Goal: Information Seeking & Learning: Learn about a topic

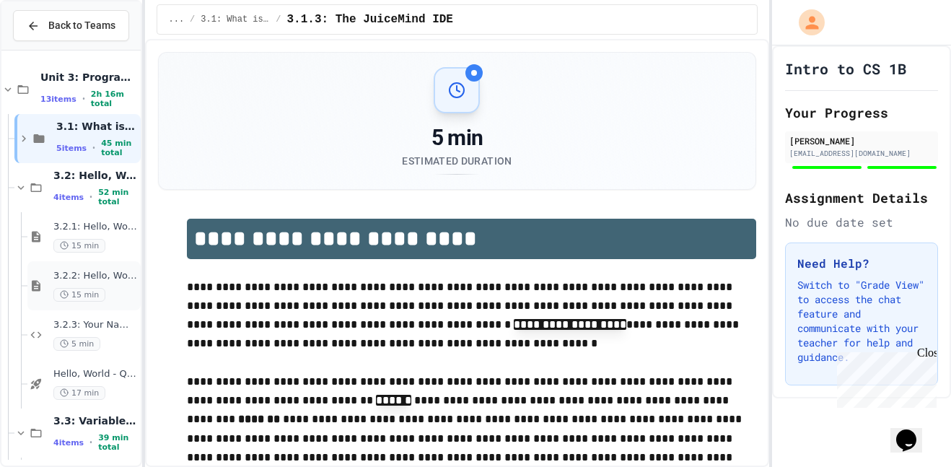
scroll to position [203, 0]
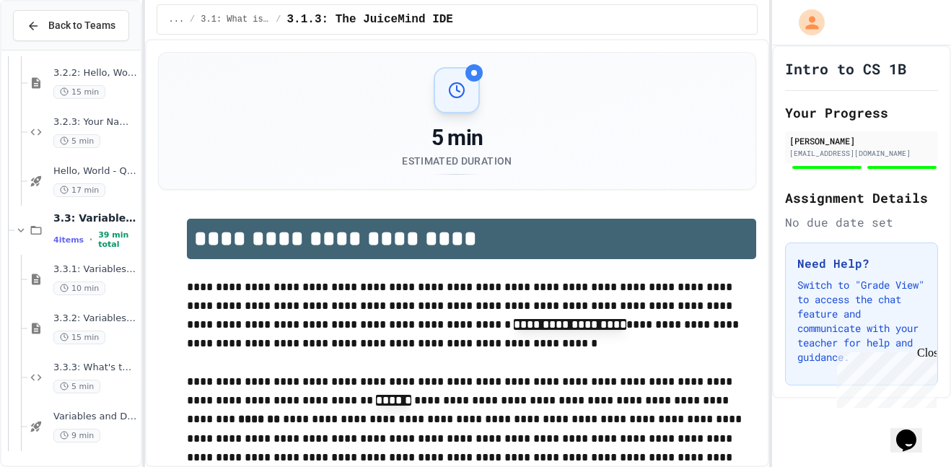
click at [88, 452] on div "3.2.1: Hello, World! 15 min 3.2.2: Hello, World! - Review 15 min 3.2.3: Your Na…" at bounding box center [70, 157] width 139 height 606
click at [104, 412] on span "Variables and Data types - quiz" at bounding box center [95, 416] width 84 height 12
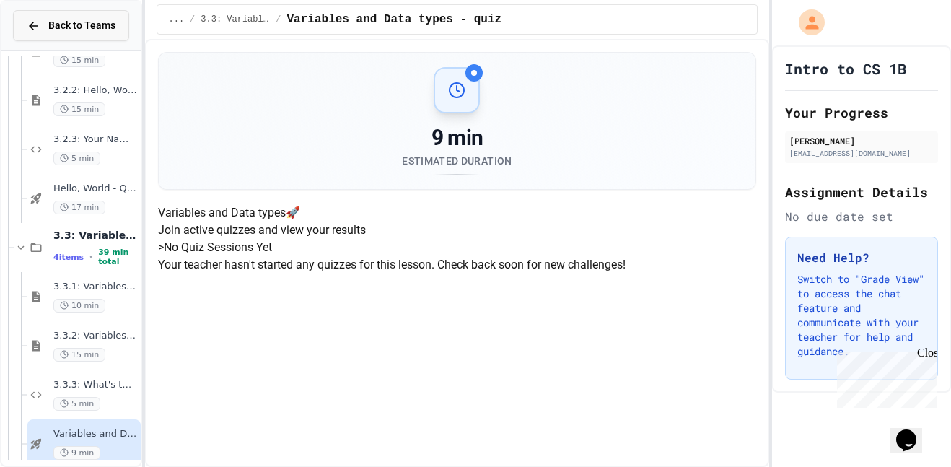
click at [90, 12] on button "Back to Teams" at bounding box center [71, 25] width 116 height 31
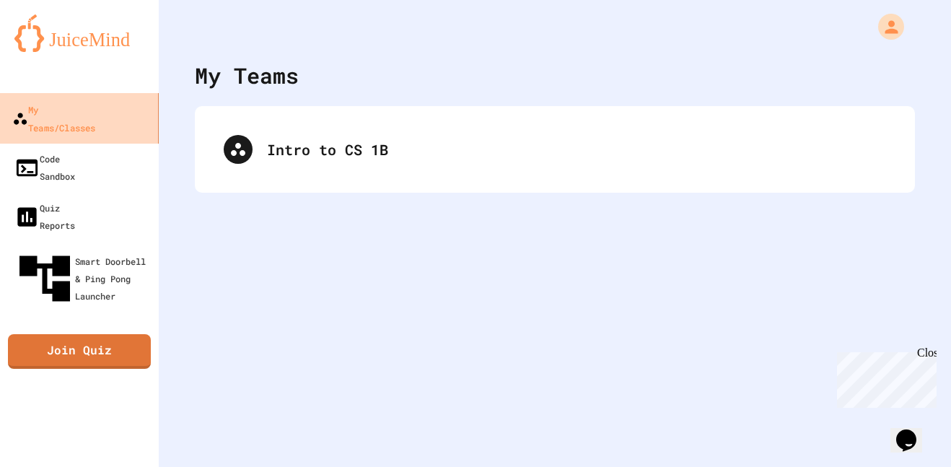
click at [93, 121] on link "My Teams/Classes" at bounding box center [80, 118] width 164 height 50
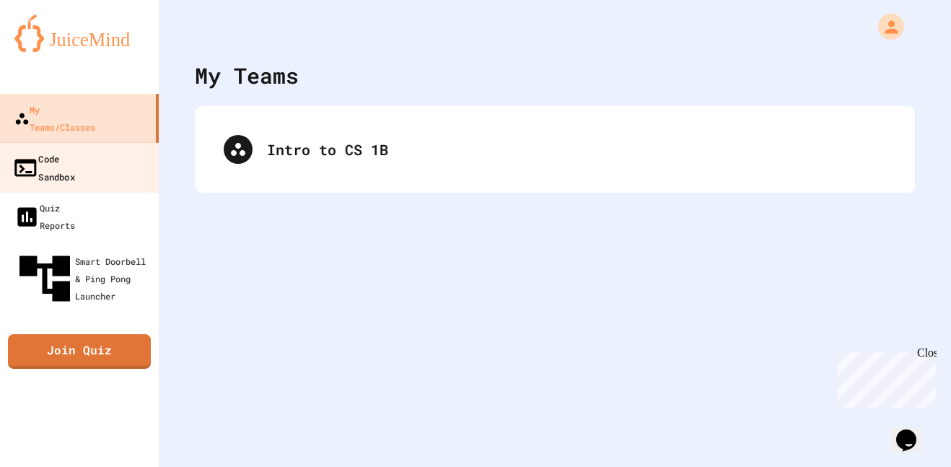
click at [75, 149] on div "Code Sandbox" at bounding box center [43, 166] width 63 height 35
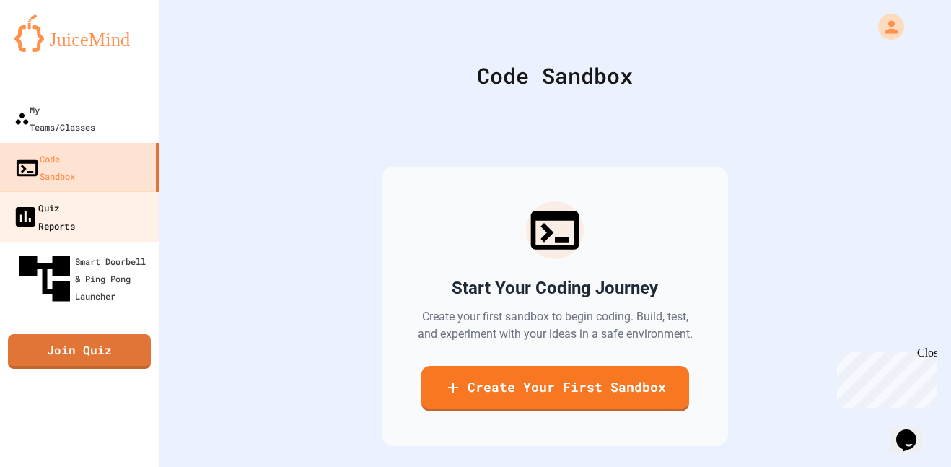
click at [100, 191] on link "Quiz Reports" at bounding box center [80, 216] width 164 height 50
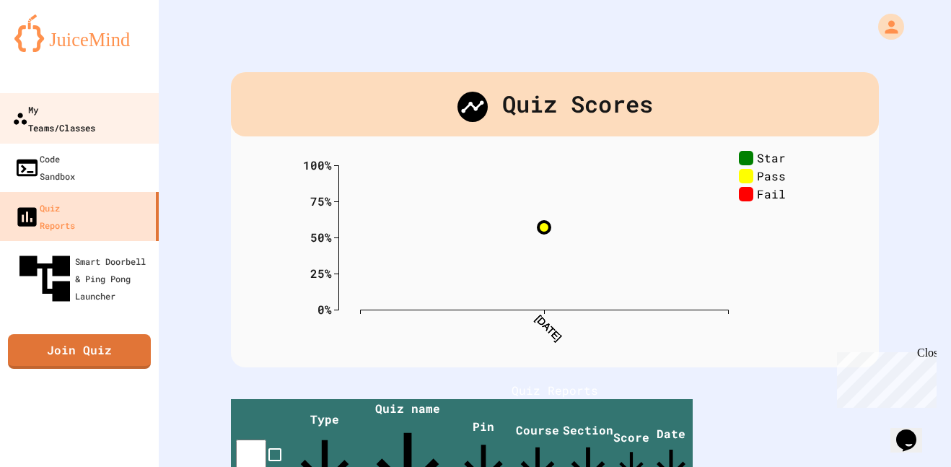
click at [95, 118] on div "My Teams/Classes" at bounding box center [53, 117] width 83 height 35
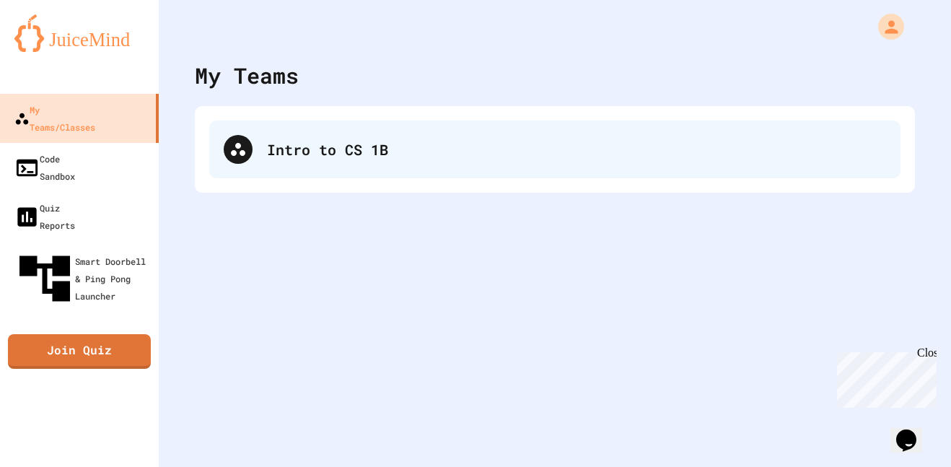
click at [299, 129] on div "Intro to CS 1B" at bounding box center [554, 149] width 691 height 58
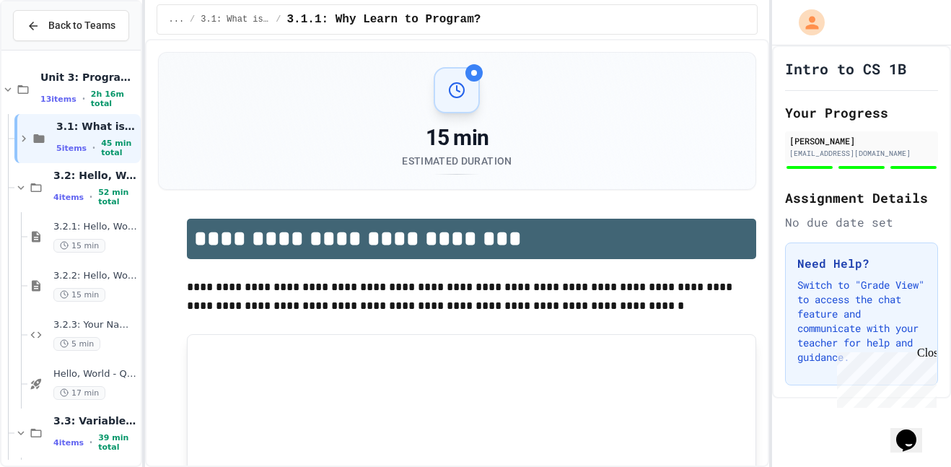
scroll to position [203, 0]
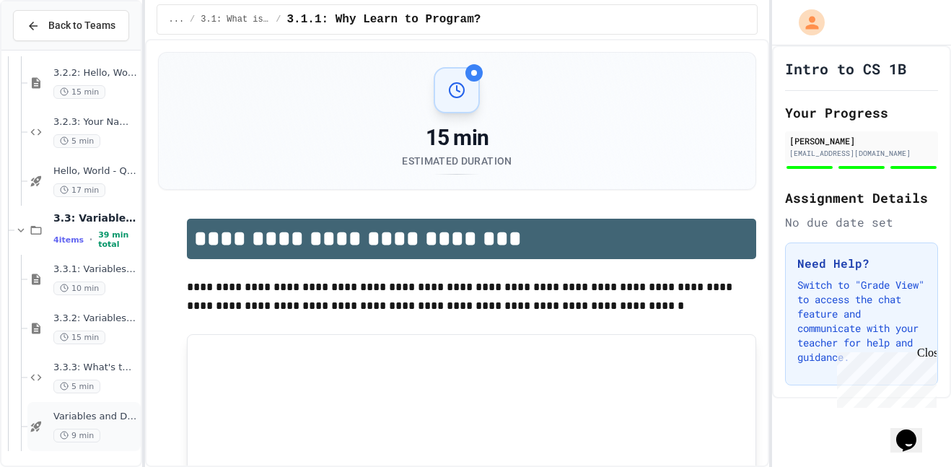
click at [78, 429] on span "9 min" at bounding box center [76, 436] width 47 height 14
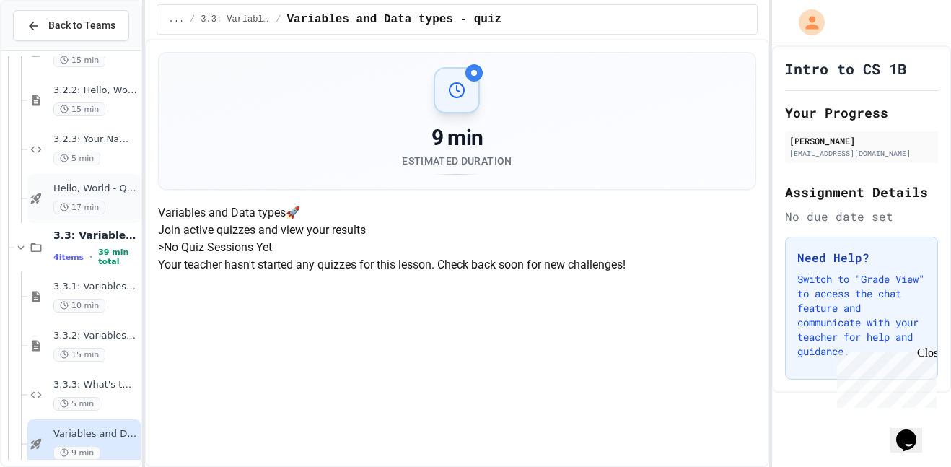
click at [45, 180] on div "Hello, World - Quiz 17 min" at bounding box center [83, 198] width 113 height 49
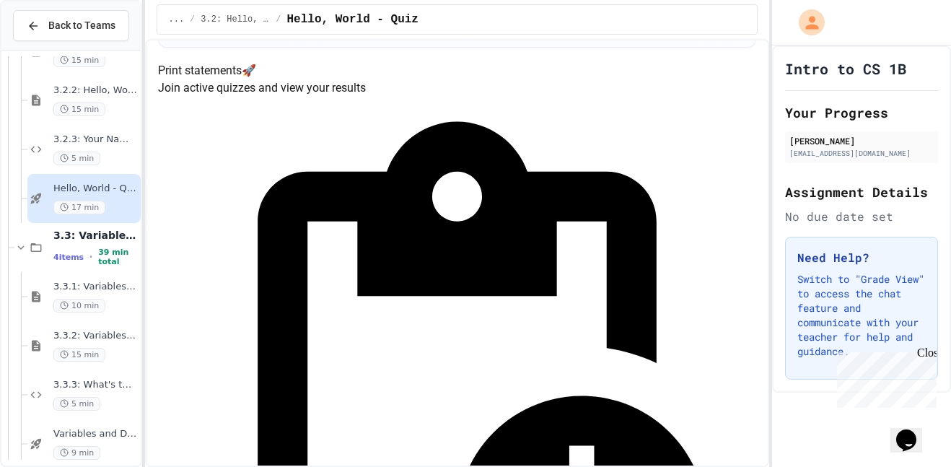
scroll to position [170, 0]
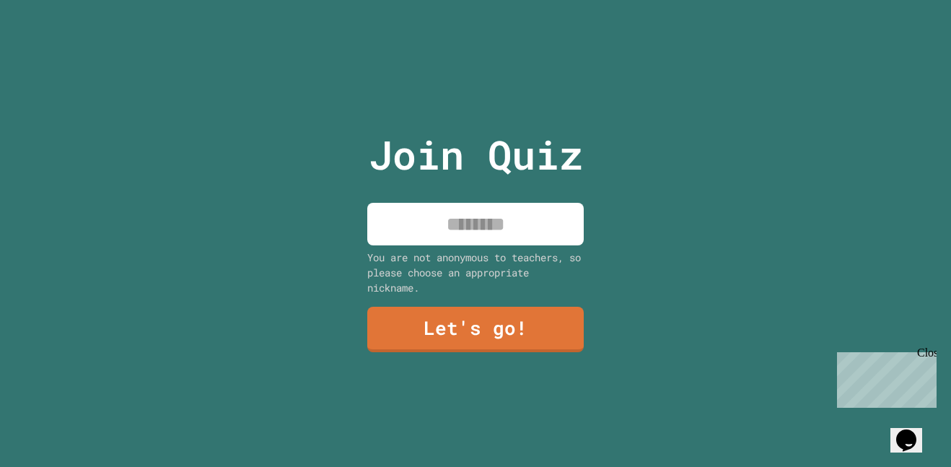
click at [420, 211] on input at bounding box center [475, 224] width 216 height 43
type input "*******"
click at [408, 337] on link "Let's go!" at bounding box center [475, 328] width 220 height 48
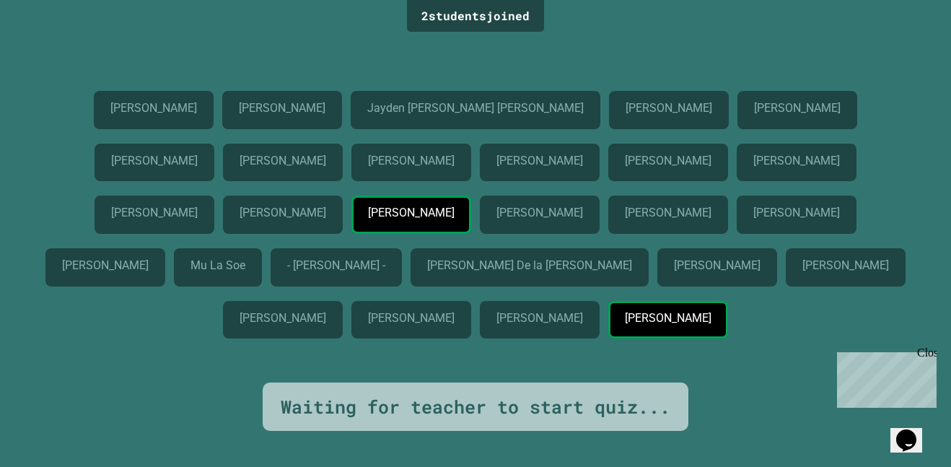
click at [737, 234] on div "Misael Barboza Caballero" at bounding box center [797, 215] width 120 height 38
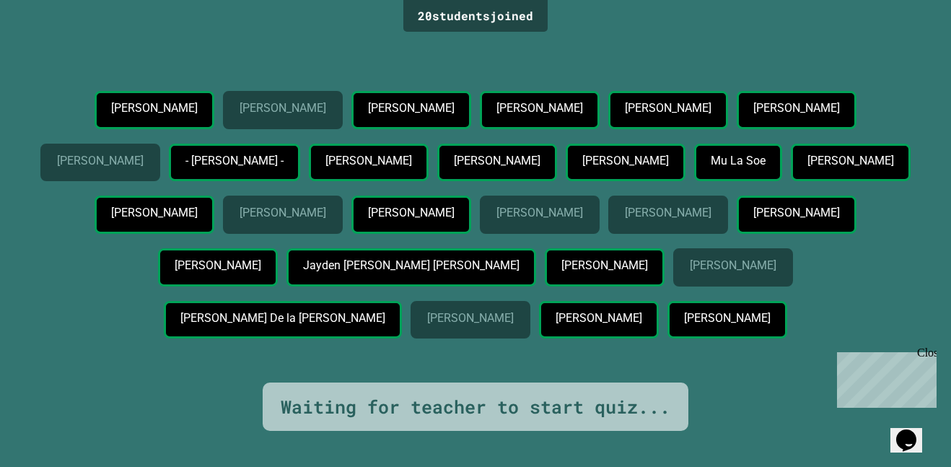
click at [791, 188] on div "Juan Gomez Rodriguez" at bounding box center [851, 166] width 120 height 44
drag, startPoint x: 776, startPoint y: 334, endPoint x: 413, endPoint y: 343, distance: 363.0
click at [413, 343] on div "Jayden Garcia Covarrubias Misael Barboza Caballero Scarleth Hernandez Mejia Jei…" at bounding box center [475, 217] width 879 height 253
click at [480, 234] on div "Tylor Satterfield" at bounding box center [540, 215] width 120 height 38
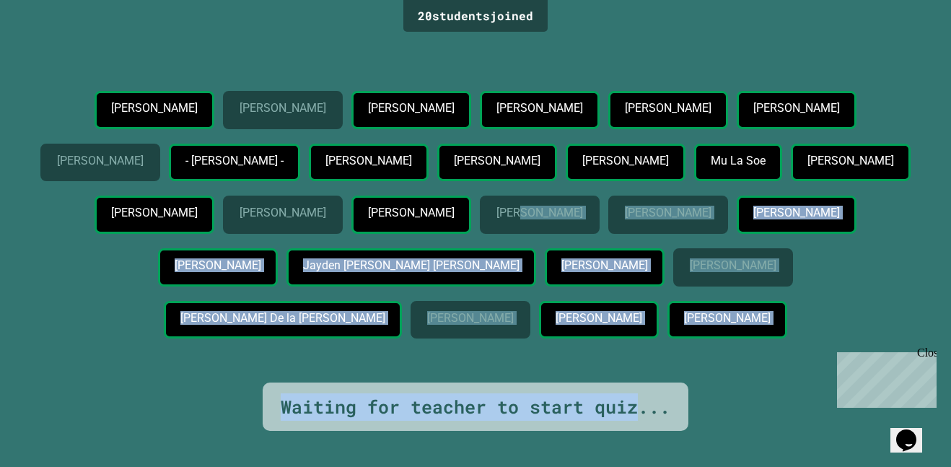
scroll to position [60, 0]
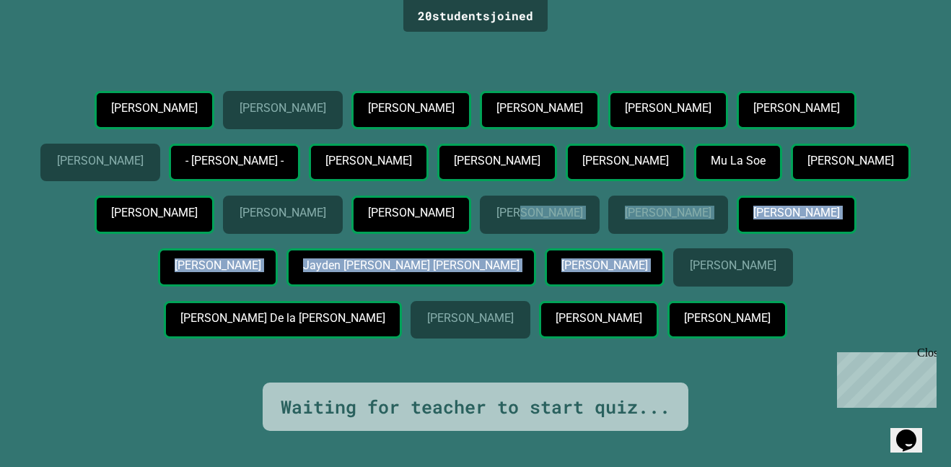
drag, startPoint x: 368, startPoint y: 308, endPoint x: 560, endPoint y: 307, distance: 191.9
click at [560, 307] on div "Jayden Garcia Covarrubias Misael Barboza Caballero Scarleth Hernandez Mejia Jei…" at bounding box center [475, 217] width 879 height 253
click at [673, 286] on div "Landon Walker" at bounding box center [733, 267] width 120 height 38
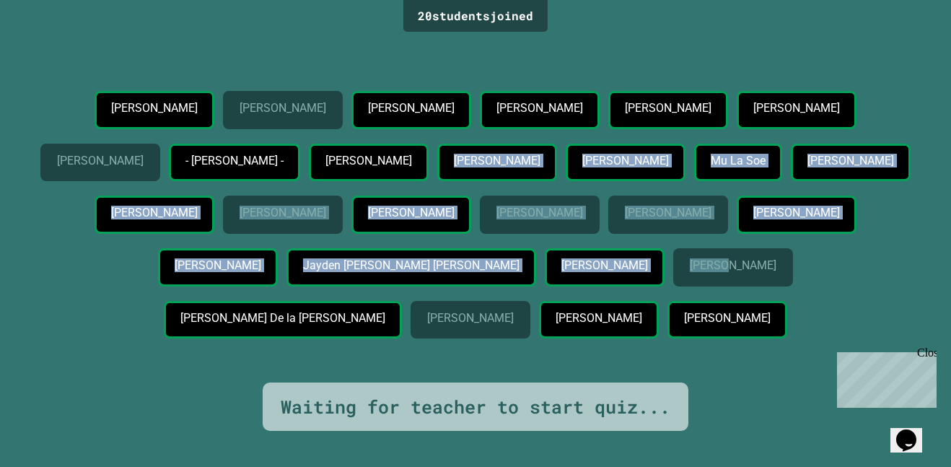
drag, startPoint x: 560, startPoint y: 307, endPoint x: 448, endPoint y: 128, distance: 211.0
click at [448, 128] on div "Jayden Garcia Covarrubias Misael Barboza Caballero Scarleth Hernandez Mejia Jei…" at bounding box center [475, 217] width 879 height 253
click at [448, 144] on div "Dana Chaparro" at bounding box center [497, 163] width 120 height 38
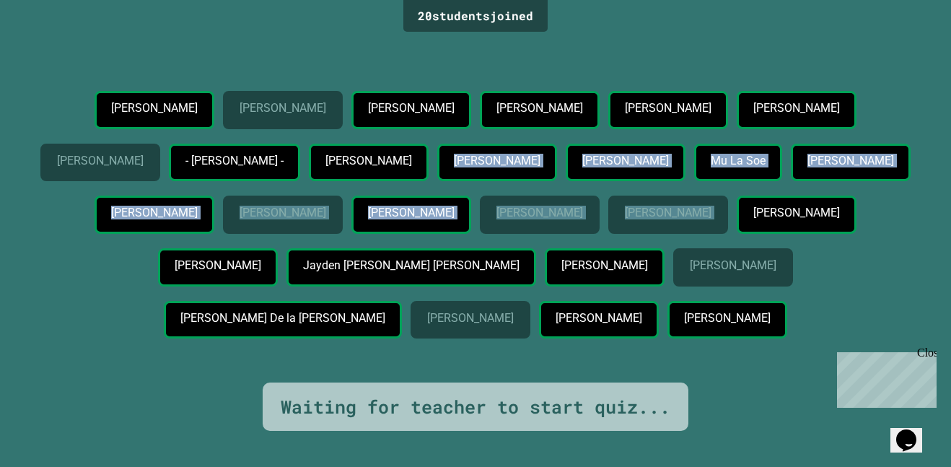
drag, startPoint x: 448, startPoint y: 128, endPoint x: 598, endPoint y: 294, distance: 223.7
click at [598, 294] on div "Jayden Garcia Covarrubias Misael Barboza Caballero Scarleth Hernandez Mejia Jei…" at bounding box center [475, 217] width 879 height 253
click at [608, 240] on div "Wendy Munoz Villanueva" at bounding box center [668, 218] width 120 height 44
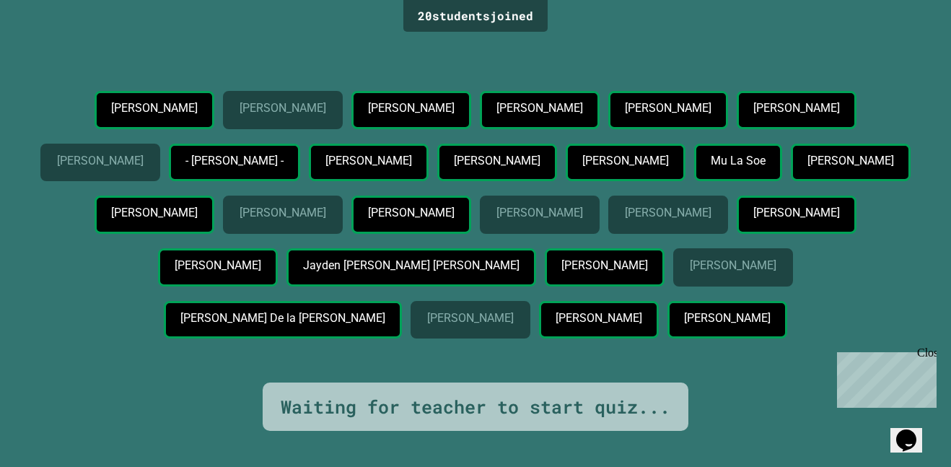
click at [760, 234] on div "[PERSON_NAME]" at bounding box center [797, 215] width 120 height 38
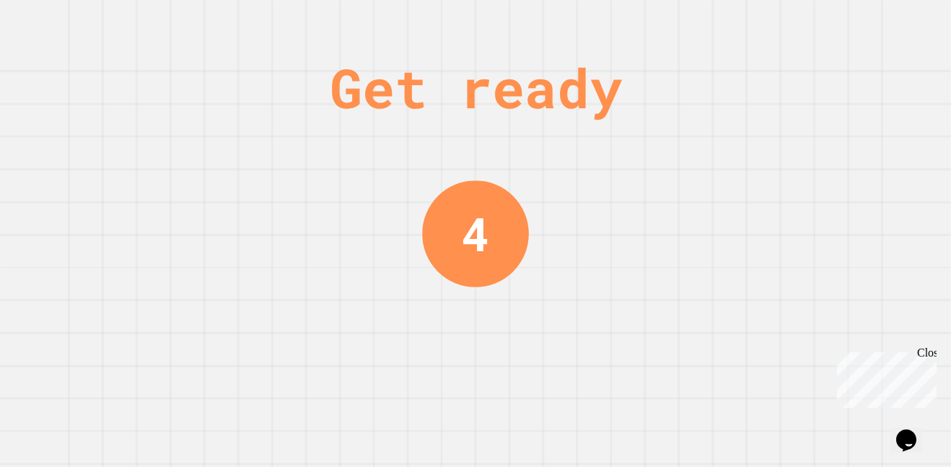
scroll to position [0, 0]
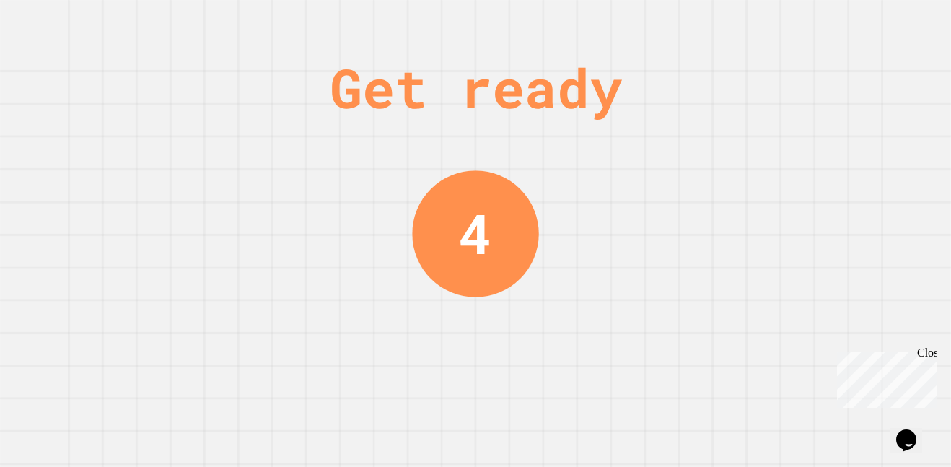
click at [576, 142] on div "Get ready 4" at bounding box center [475, 233] width 951 height 467
click at [469, 232] on div "2" at bounding box center [475, 233] width 33 height 82
click at [669, 233] on div "Get ready 1" at bounding box center [475, 233] width 951 height 467
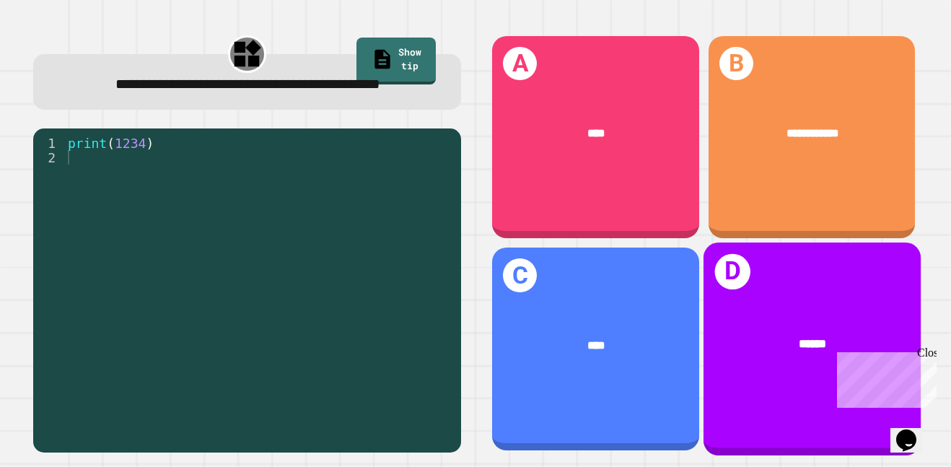
click at [789, 339] on div "******" at bounding box center [812, 344] width 168 height 19
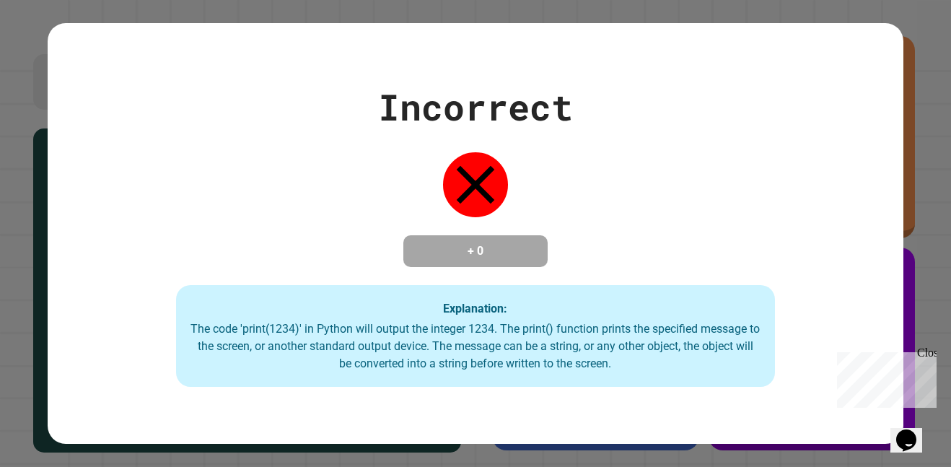
click at [434, 156] on div "Incorrect + 0 Explanation: The code 'print(1234)' in Python will output the int…" at bounding box center [476, 233] width 856 height 307
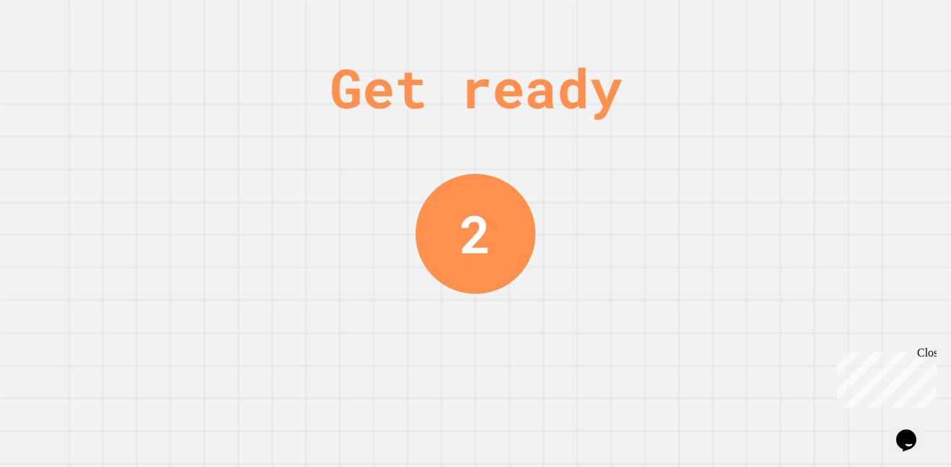
click at [454, 259] on div "2" at bounding box center [476, 233] width 120 height 120
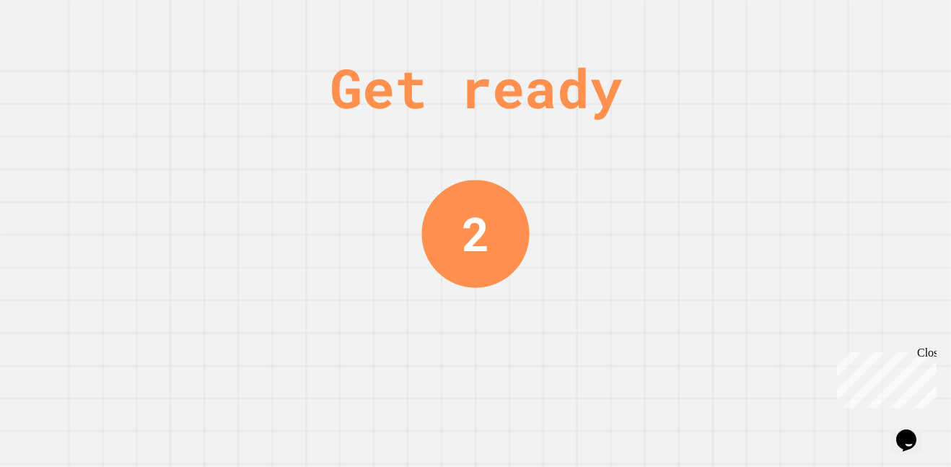
click at [469, 256] on div "2" at bounding box center [476, 233] width 28 height 70
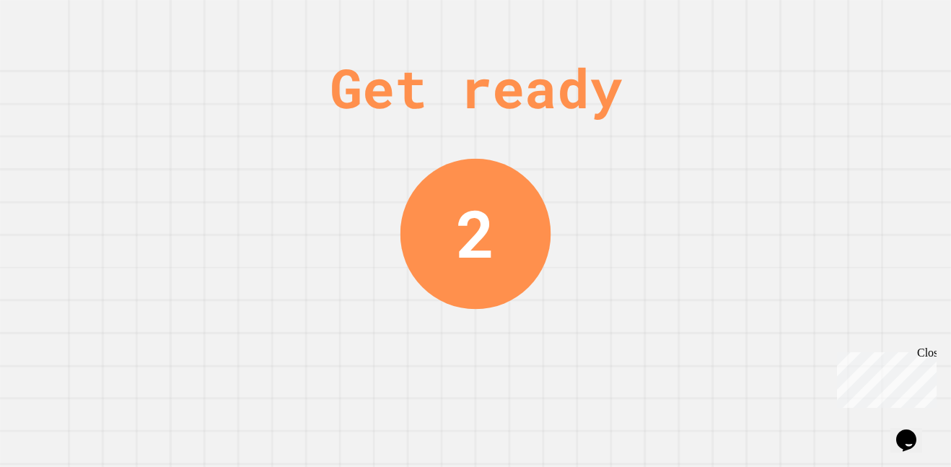
click at [469, 256] on div "2" at bounding box center [475, 234] width 39 height 98
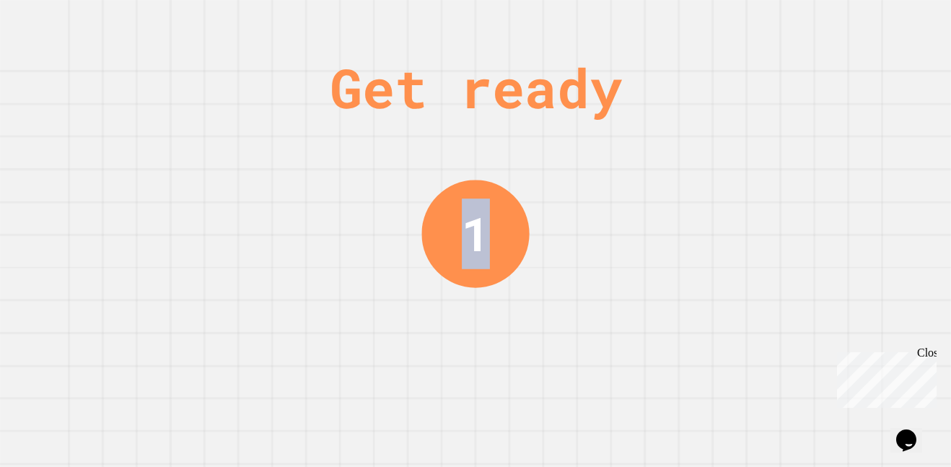
click at [678, 172] on div "Get ready 1" at bounding box center [475, 233] width 951 height 467
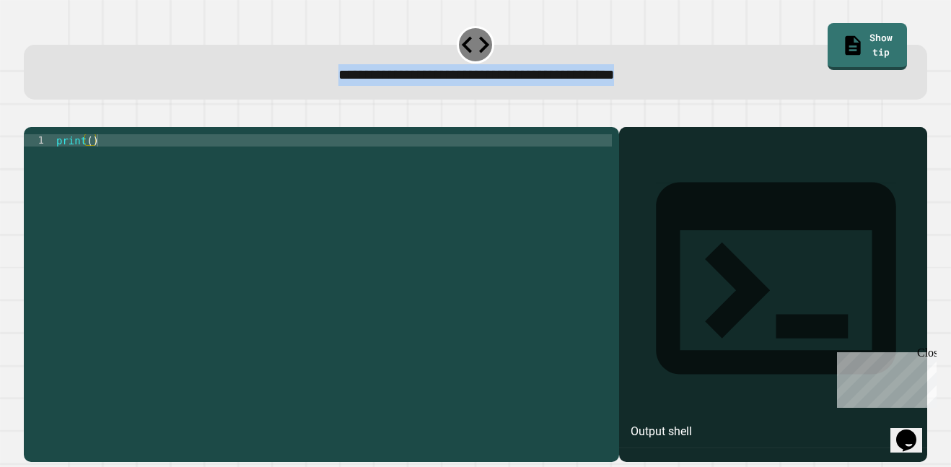
drag, startPoint x: 266, startPoint y: 79, endPoint x: 688, endPoint y: 93, distance: 421.6
click at [688, 93] on div "**********" at bounding box center [475, 73] width 903 height 56
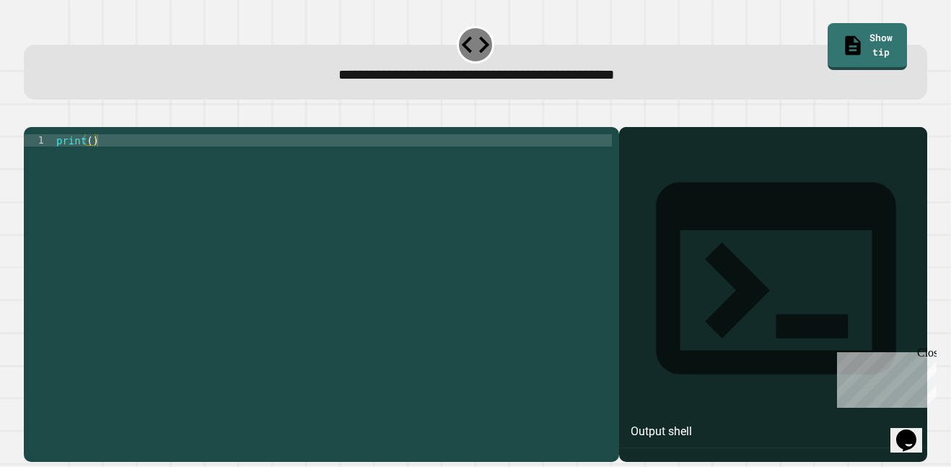
click at [165, 166] on div "print ( )" at bounding box center [332, 287] width 558 height 307
type textarea "**********"
click at [667, 208] on div at bounding box center [773, 316] width 294 height 294
click at [45, 124] on icon "button" at bounding box center [41, 123] width 8 height 10
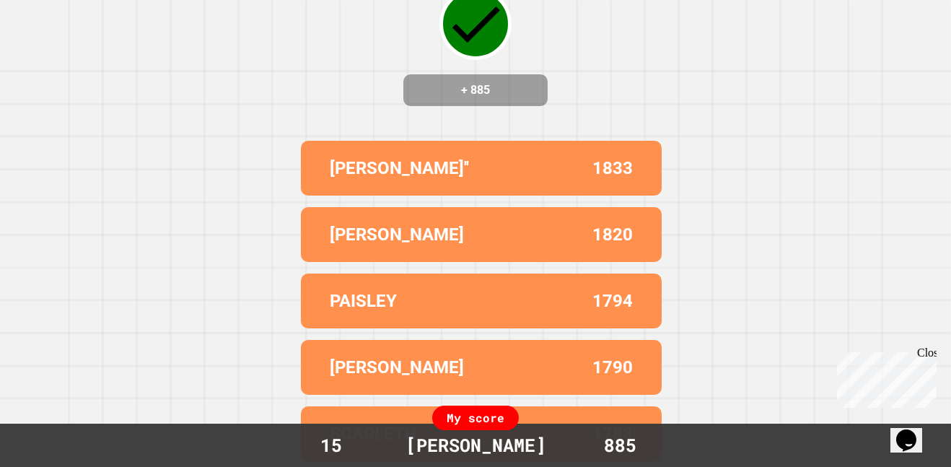
scroll to position [0, 0]
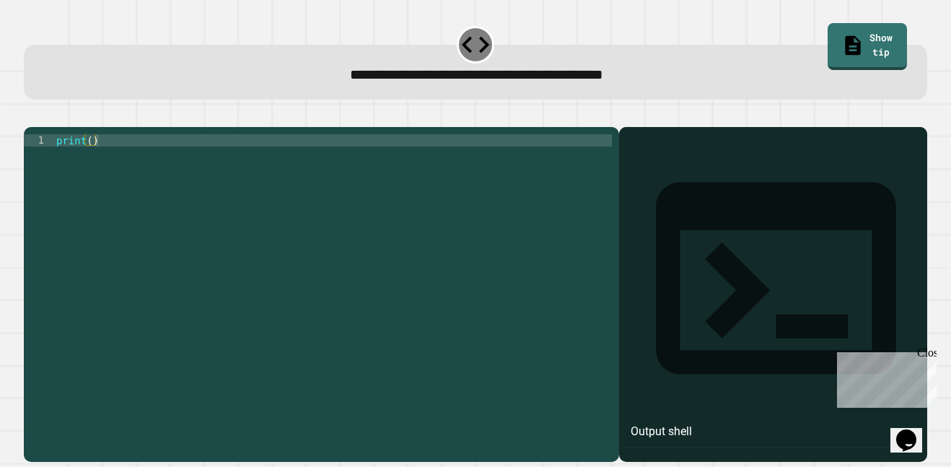
click at [89, 163] on div "print ( )" at bounding box center [332, 287] width 558 height 307
type textarea "**********"
click at [31, 115] on icon "button" at bounding box center [31, 115] width 0 height 0
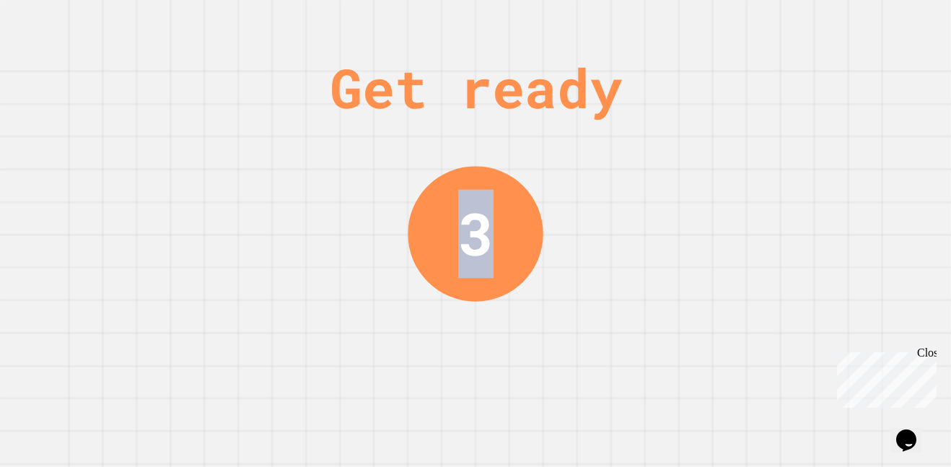
drag, startPoint x: 447, startPoint y: 278, endPoint x: 594, endPoint y: 185, distance: 174.3
click at [594, 185] on div "Get ready 3" at bounding box center [475, 233] width 951 height 467
click at [591, 190] on div "Get ready 2" at bounding box center [475, 233] width 951 height 467
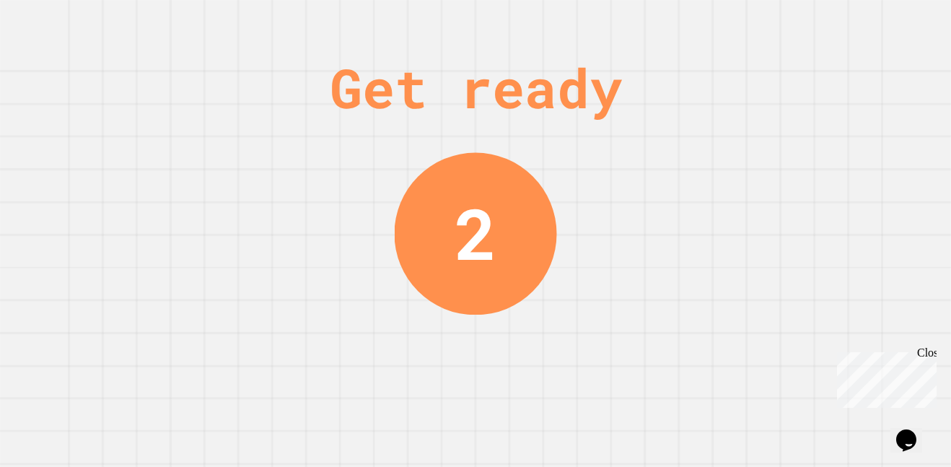
click at [591, 190] on div "Get ready 2" at bounding box center [475, 233] width 951 height 467
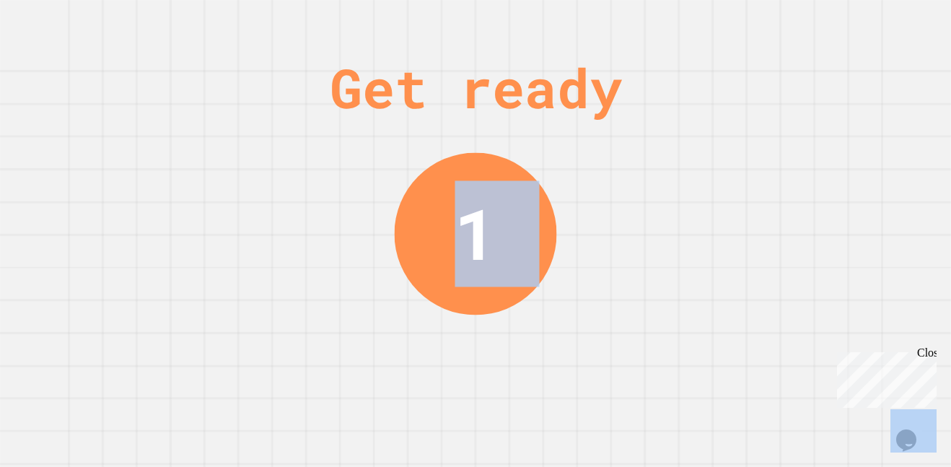
click at [597, 210] on div "Get ready 1" at bounding box center [475, 233] width 951 height 467
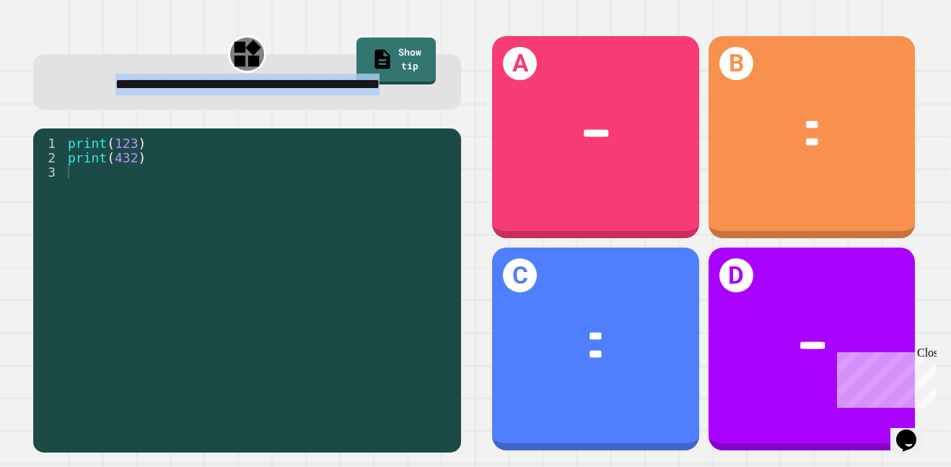
drag, startPoint x: 73, startPoint y: 84, endPoint x: 373, endPoint y: 113, distance: 301.5
click at [373, 95] on div "**********" at bounding box center [247, 84] width 389 height 22
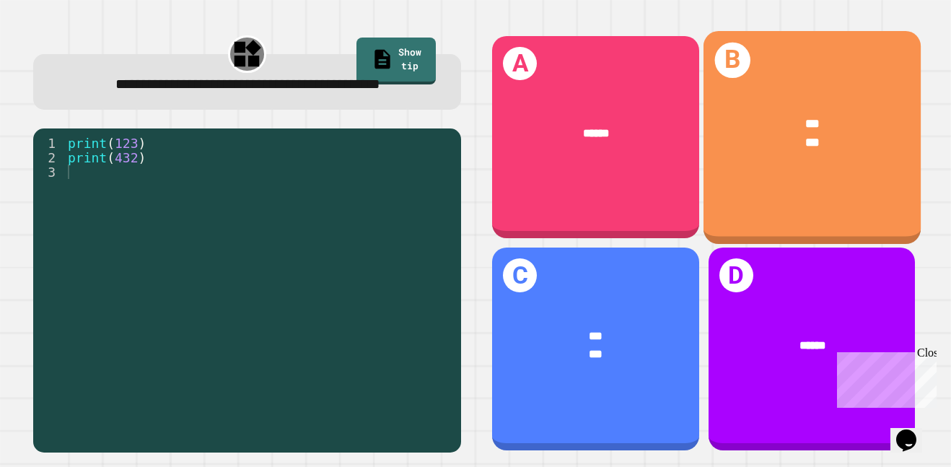
click at [863, 165] on div "*** ***" at bounding box center [811, 132] width 217 height 85
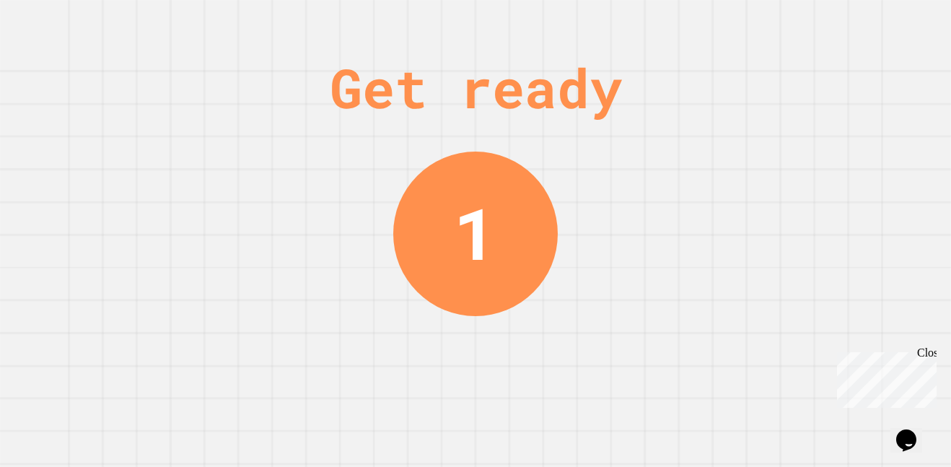
click at [416, 148] on div "Get ready 1" at bounding box center [475, 233] width 951 height 467
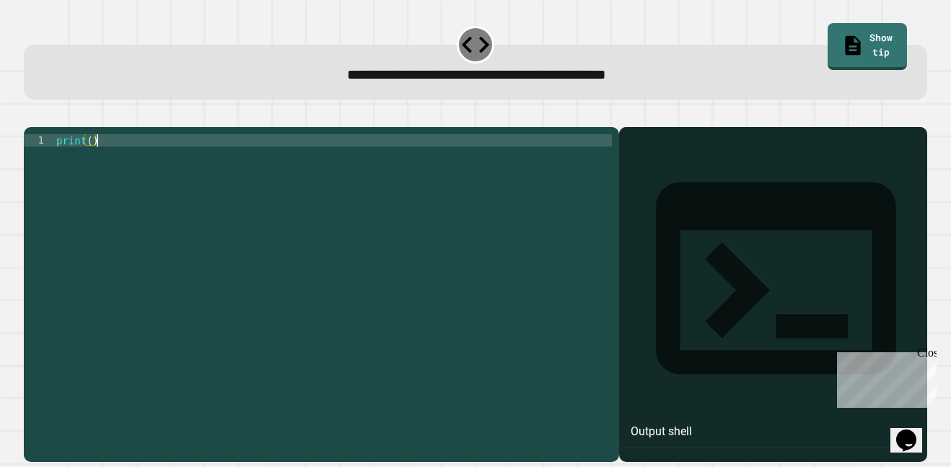
click at [257, 165] on div "print ( )" at bounding box center [332, 287] width 558 height 307
type textarea "**********"
click at [137, 87] on div "**********" at bounding box center [475, 73] width 903 height 56
click at [44, 125] on icon "button" at bounding box center [41, 123] width 8 height 10
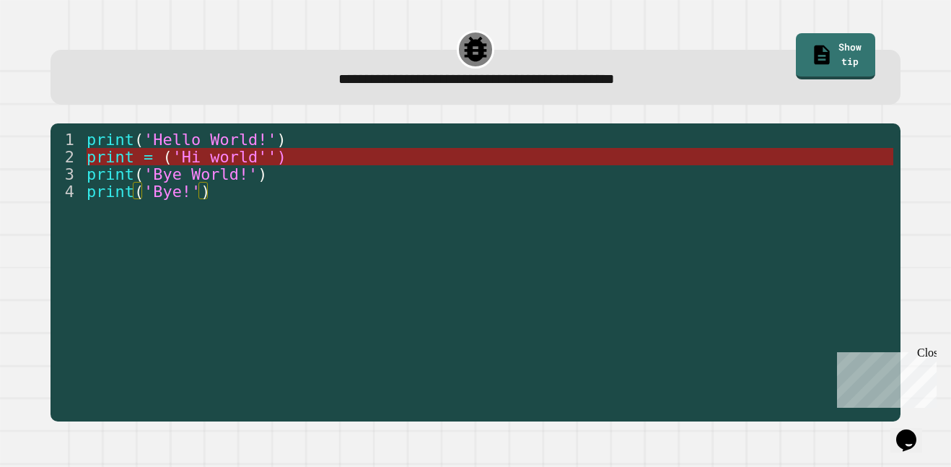
click at [177, 156] on span "'Hi world'')" at bounding box center [229, 157] width 114 height 18
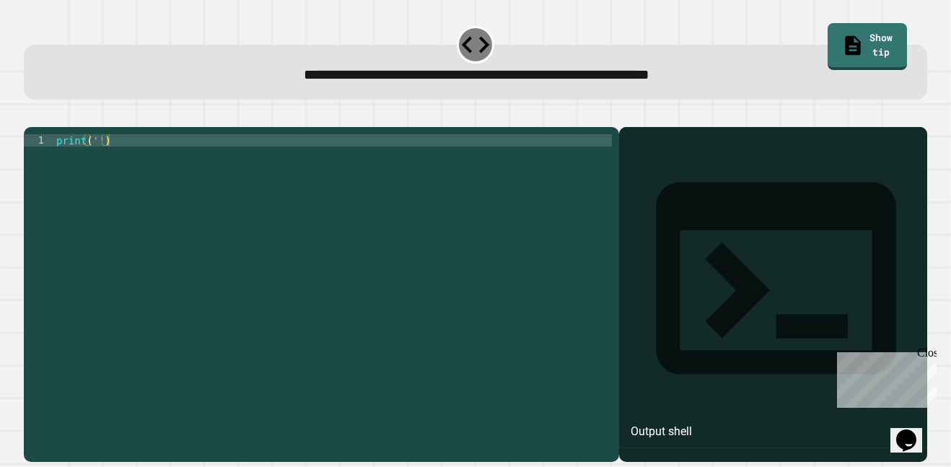
click at [94, 161] on div "print ( '' )" at bounding box center [332, 287] width 558 height 307
click at [31, 115] on icon "button" at bounding box center [31, 115] width 0 height 0
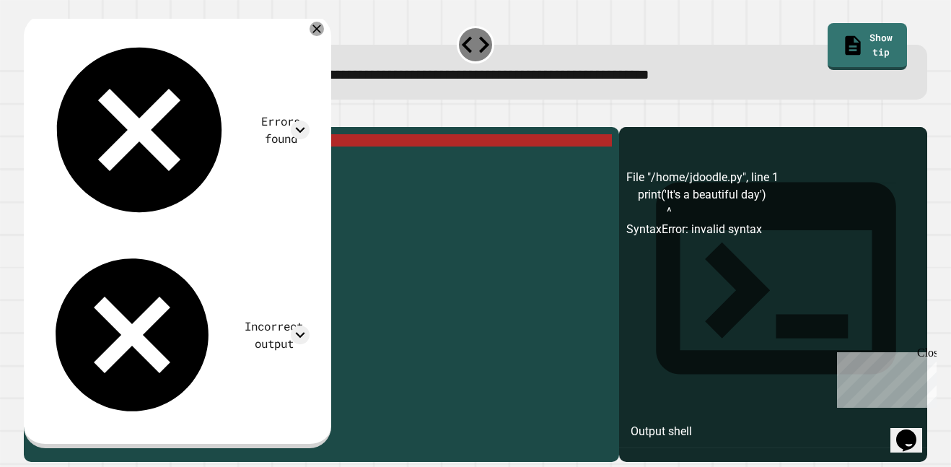
click at [31, 115] on icon "button" at bounding box center [31, 115] width 0 height 0
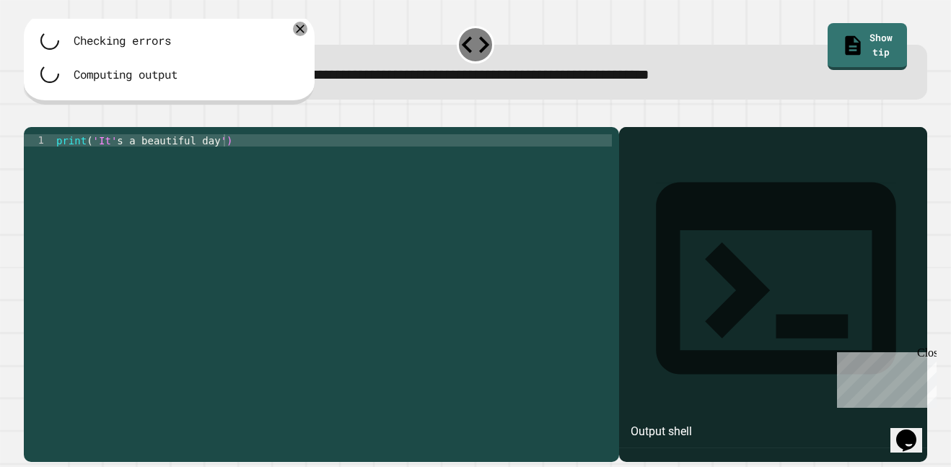
click at [221, 160] on div "print ( 'It' s a beautiful day ')" at bounding box center [332, 287] width 558 height 307
click at [218, 160] on div "print ( 'It' s a beautiful day ')" at bounding box center [332, 287] width 558 height 307
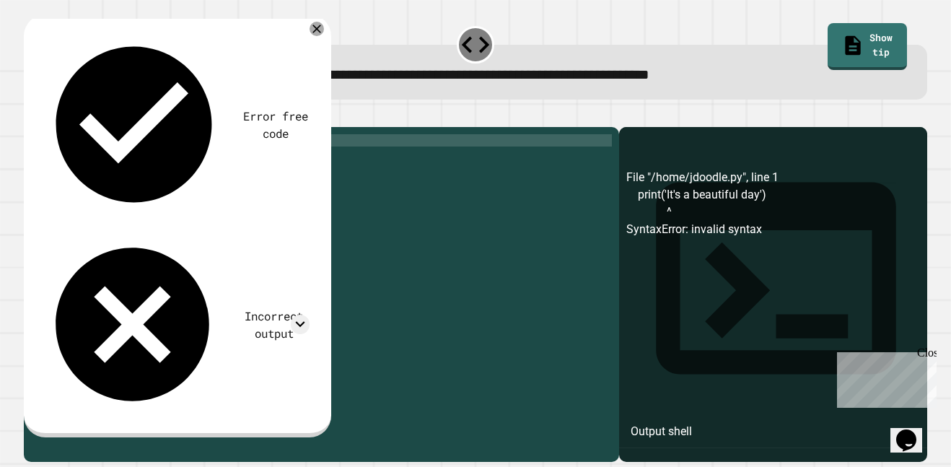
scroll to position [0, 5]
click at [206, 166] on div "print ( 'Its a beautiful day)" at bounding box center [332, 287] width 558 height 307
click at [45, 123] on icon "button" at bounding box center [41, 123] width 8 height 10
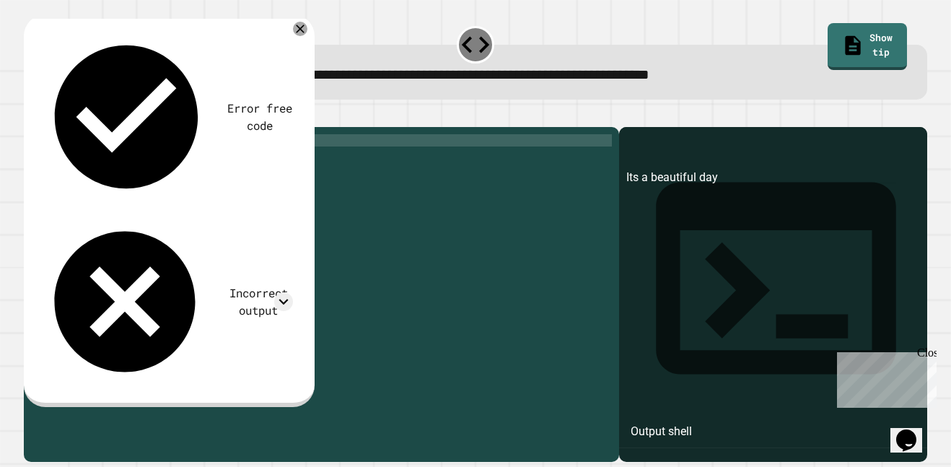
click at [98, 162] on div "print ( 'Its a beautiful day' )" at bounding box center [332, 287] width 558 height 307
click at [214, 158] on div "print ( "Its a beautiful day')" at bounding box center [332, 287] width 558 height 307
click at [30, 116] on div at bounding box center [475, 118] width 903 height 17
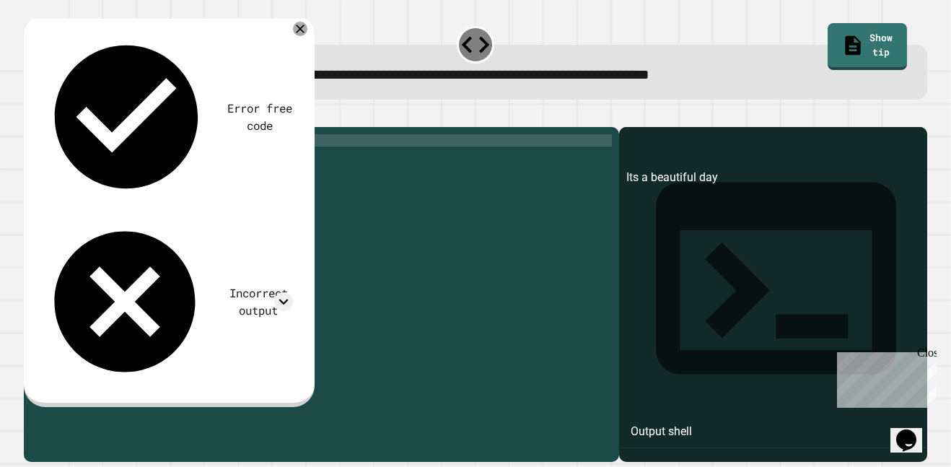
click at [31, 115] on button "button" at bounding box center [31, 115] width 0 height 0
click at [110, 160] on div "print ( "Its a beautiful day" )" at bounding box center [332, 287] width 558 height 307
type textarea "**********"
click at [31, 115] on icon "button" at bounding box center [31, 115] width 0 height 0
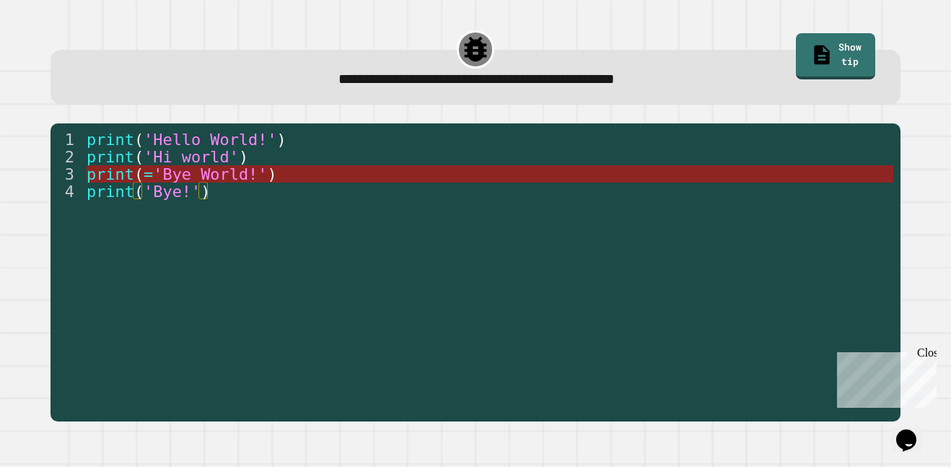
click at [205, 172] on span "'Bye World!'" at bounding box center [210, 174] width 114 height 18
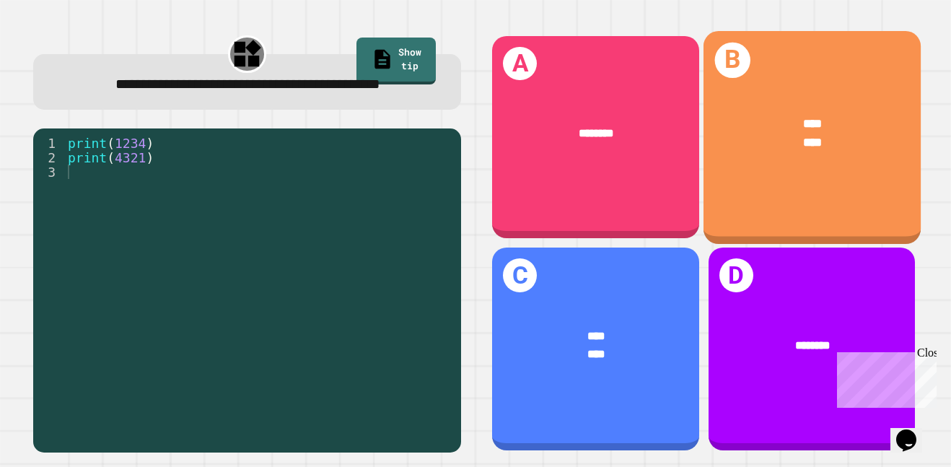
click at [761, 104] on div "**** ****" at bounding box center [811, 132] width 217 height 85
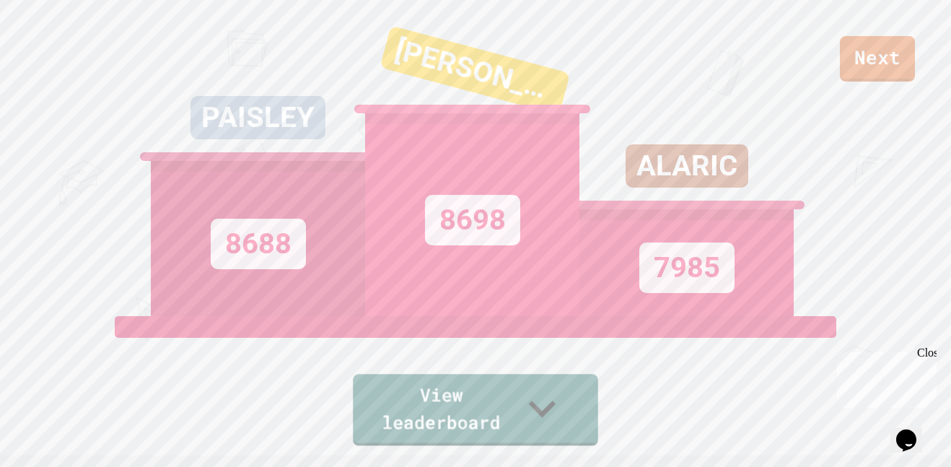
click at [547, 444] on div "View leaderboard" at bounding box center [475, 380] width 245 height 129
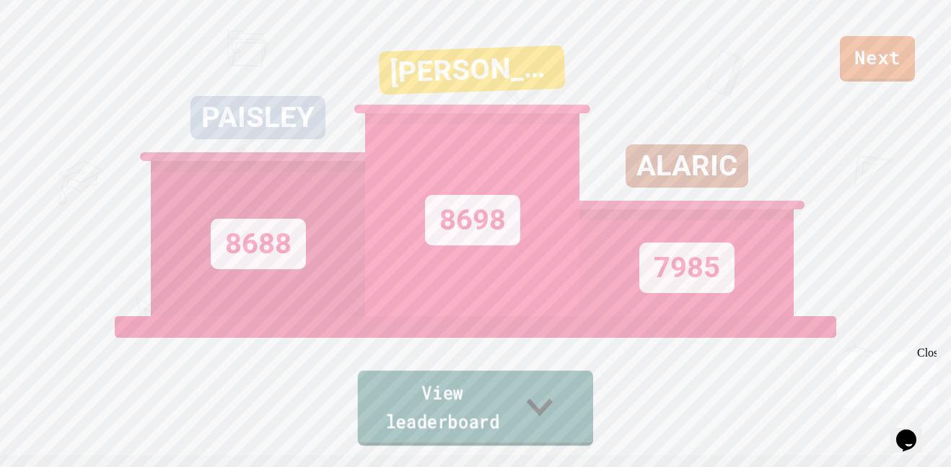
click at [522, 416] on link "View leaderboard" at bounding box center [475, 408] width 235 height 75
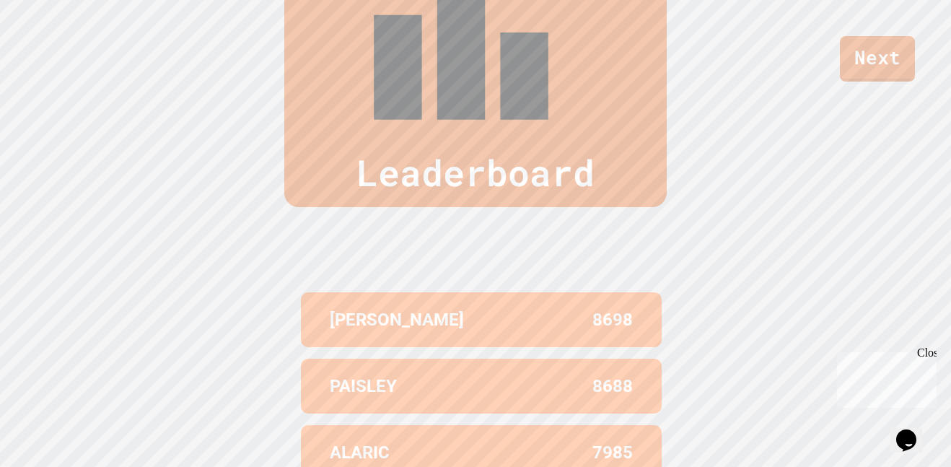
scroll to position [592, 0]
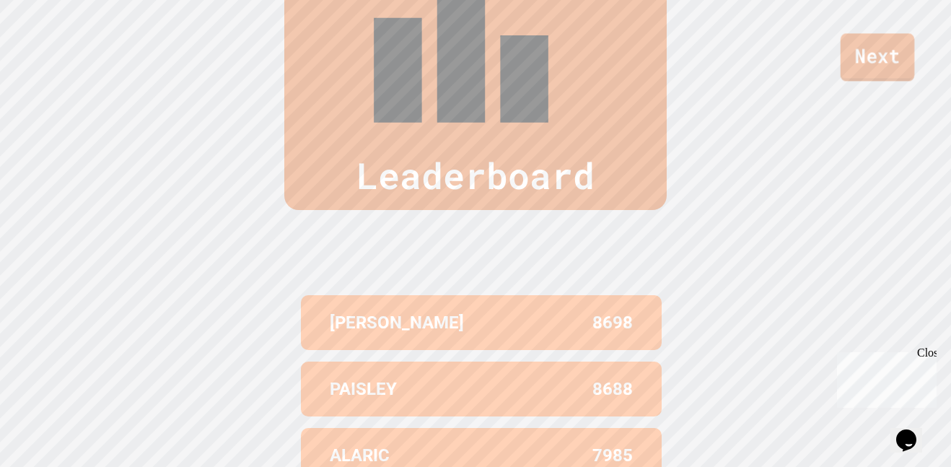
click at [848, 63] on link "Next" at bounding box center [877, 57] width 74 height 48
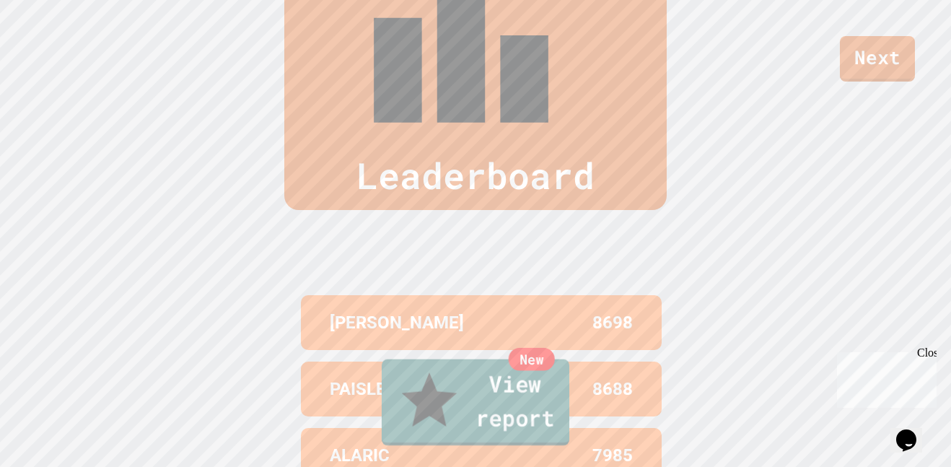
click at [530, 414] on link "New View report" at bounding box center [476, 402] width 188 height 87
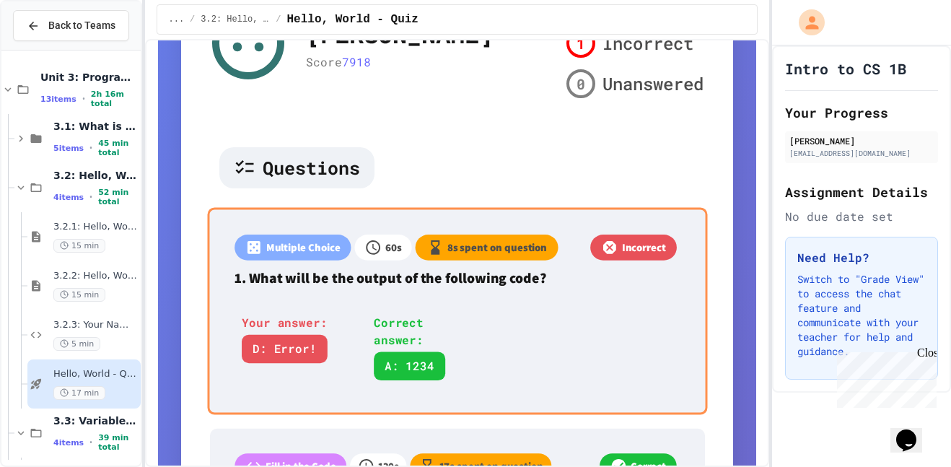
scroll to position [354, 0]
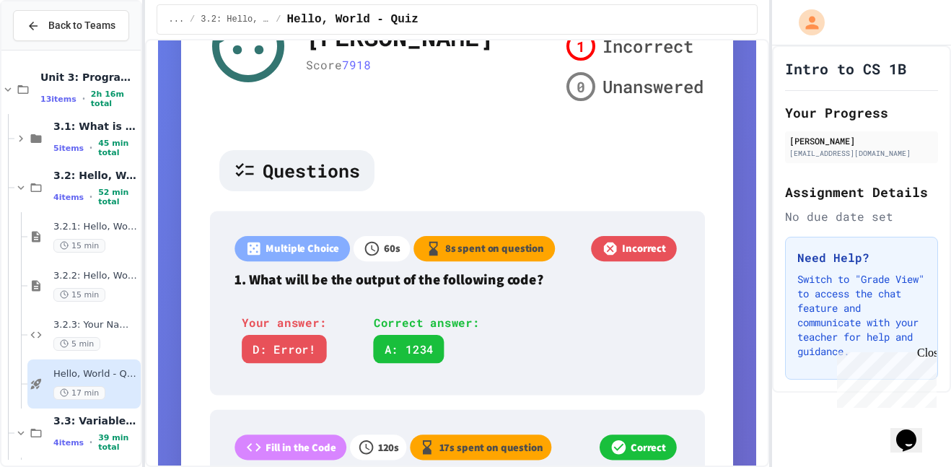
click at [309, 180] on span "Questions" at bounding box center [311, 170] width 97 height 27
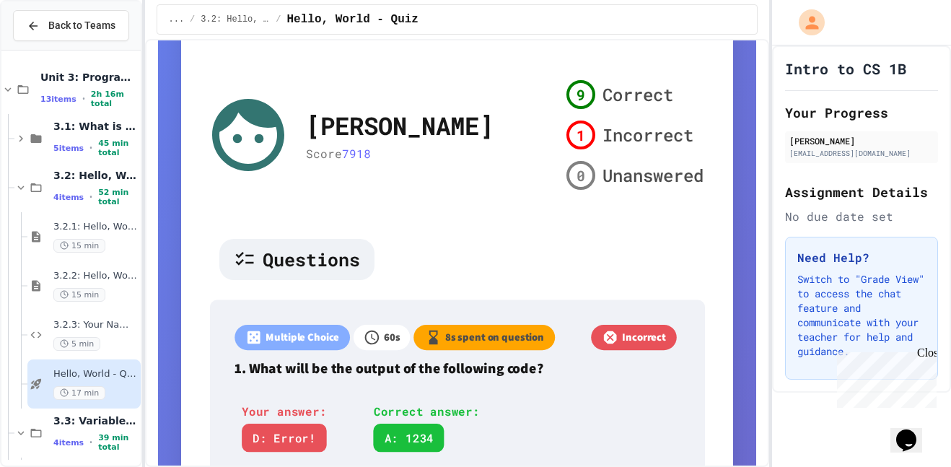
scroll to position [272, 0]
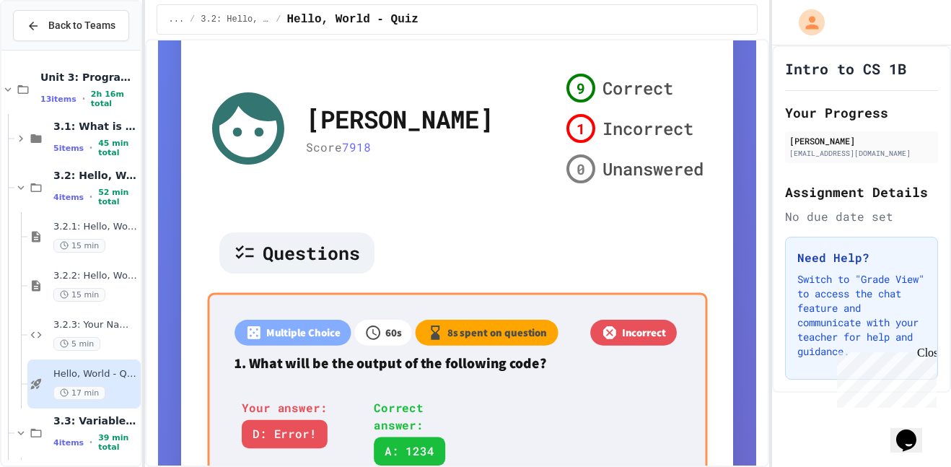
click at [607, 354] on p "1. What will be the output of the following code?" at bounding box center [457, 364] width 446 height 22
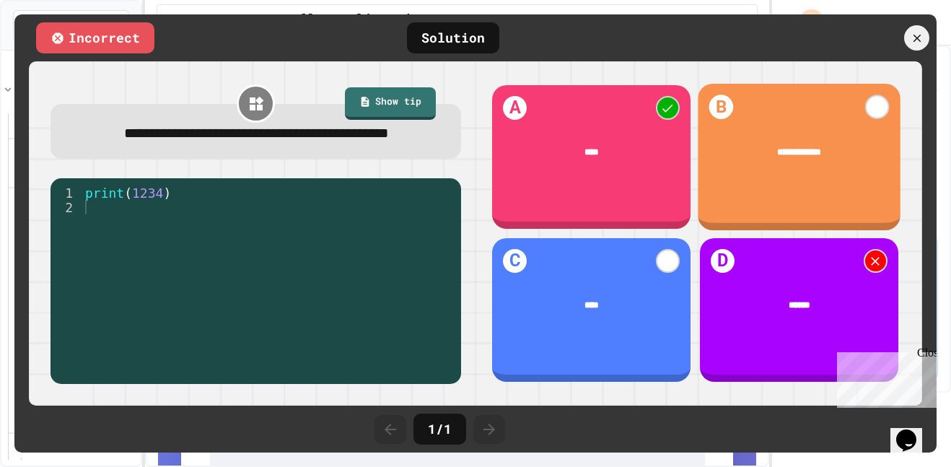
click at [740, 162] on div "**********" at bounding box center [799, 153] width 202 height 51
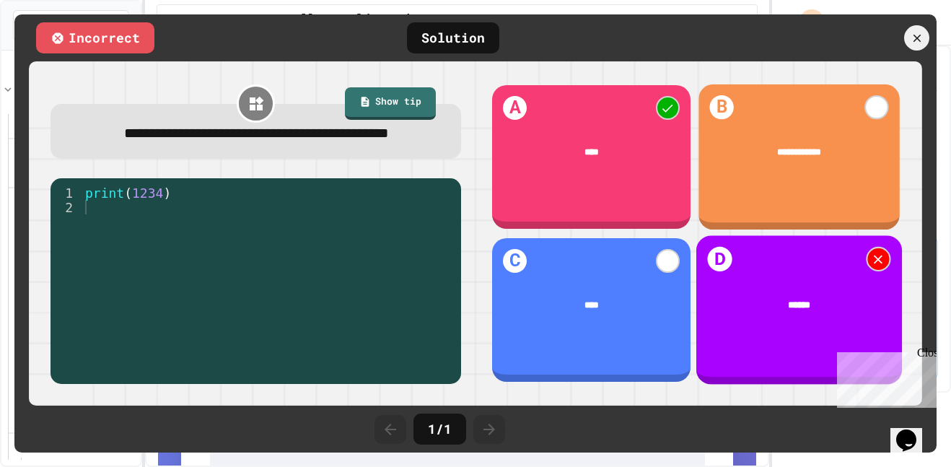
click at [753, 288] on div "******" at bounding box center [799, 306] width 206 height 52
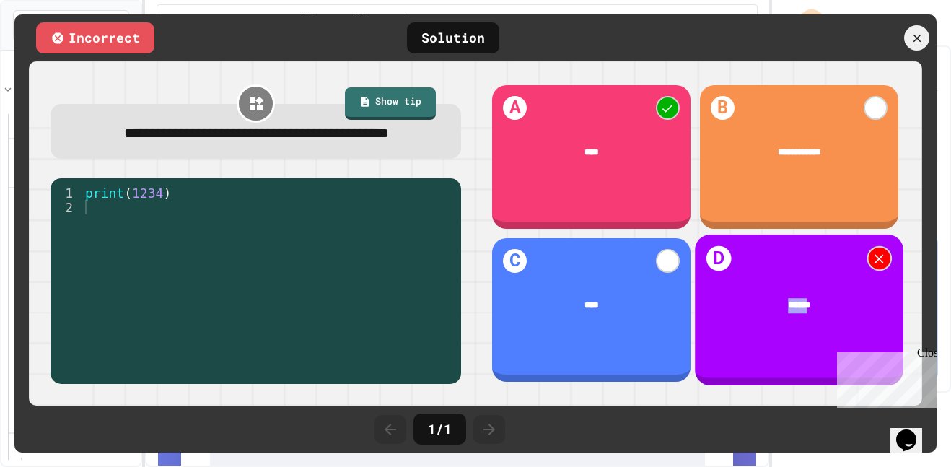
click at [753, 288] on div "******" at bounding box center [799, 306] width 208 height 53
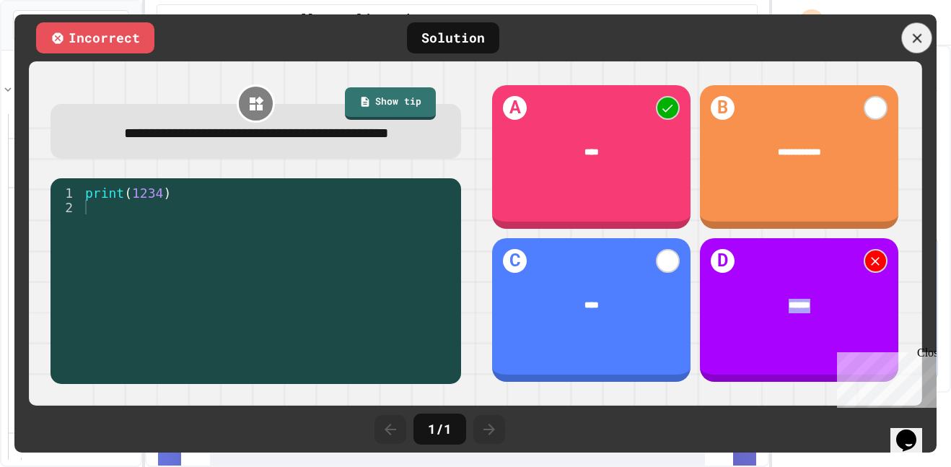
click at [913, 38] on icon at bounding box center [917, 38] width 16 height 16
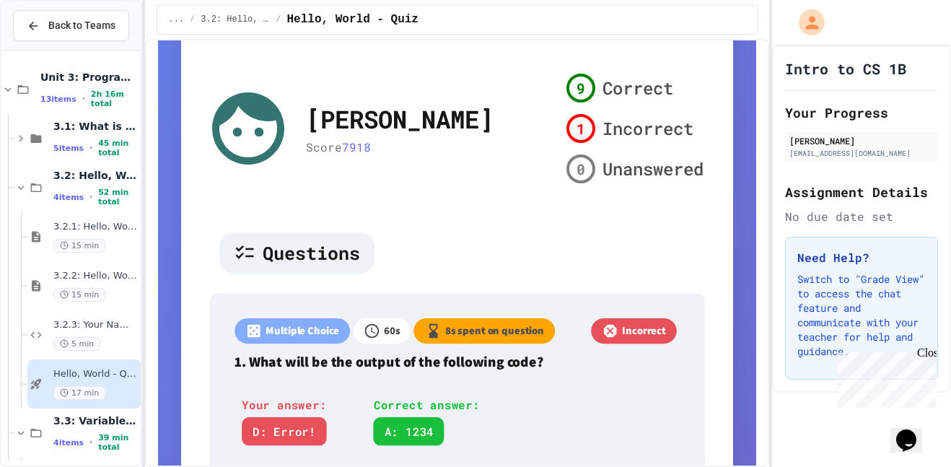
scroll to position [0, 0]
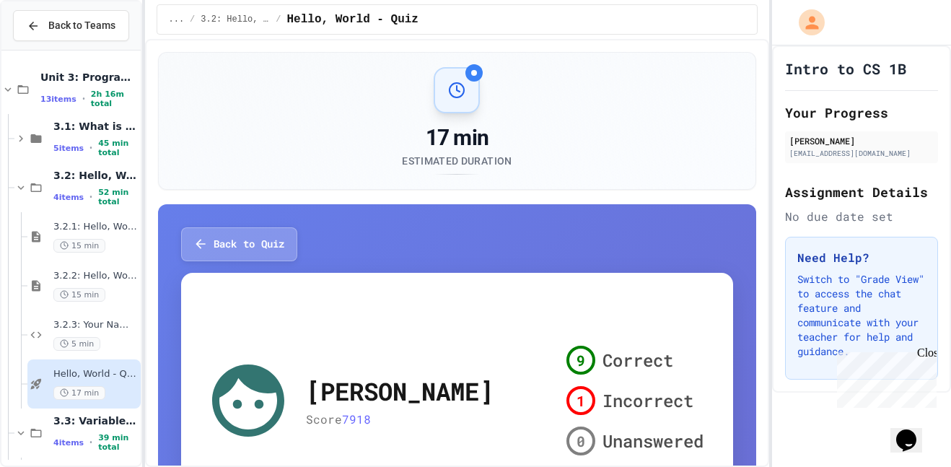
click at [281, 232] on button "Back to Quiz" at bounding box center [237, 244] width 116 height 34
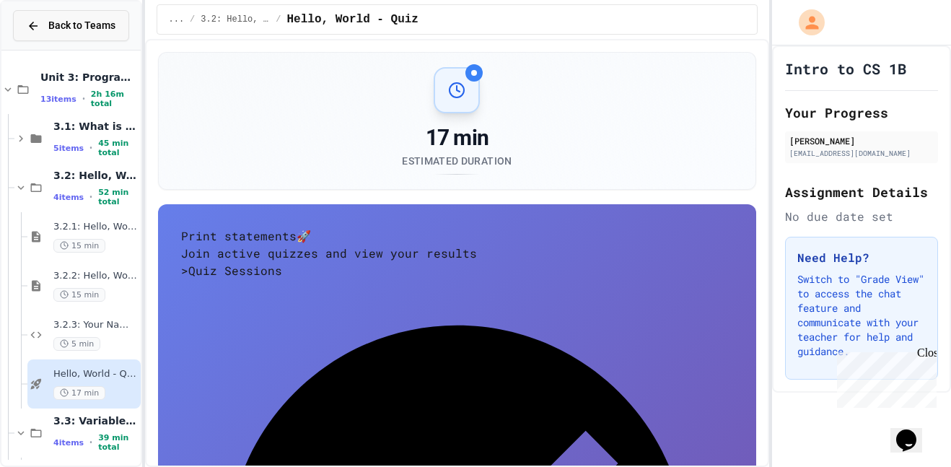
click at [68, 31] on span "Back to Teams" at bounding box center [81, 25] width 67 height 15
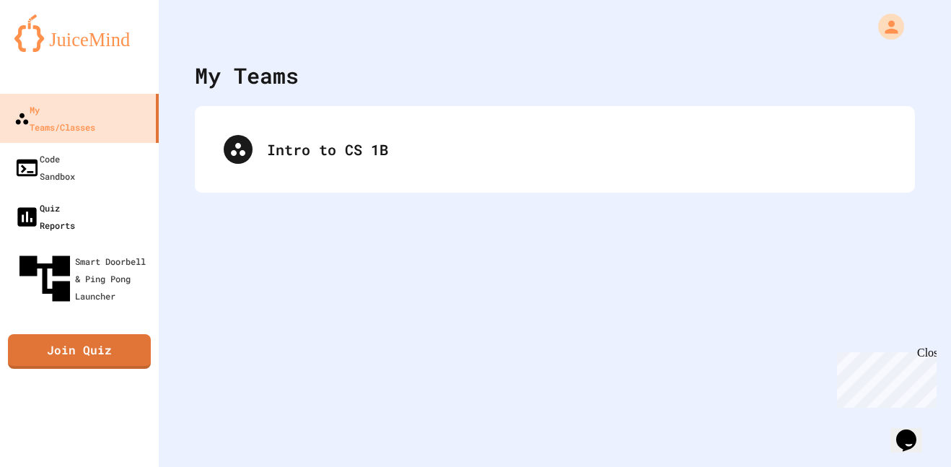
click at [115, 192] on link "Quiz Reports" at bounding box center [79, 216] width 159 height 49
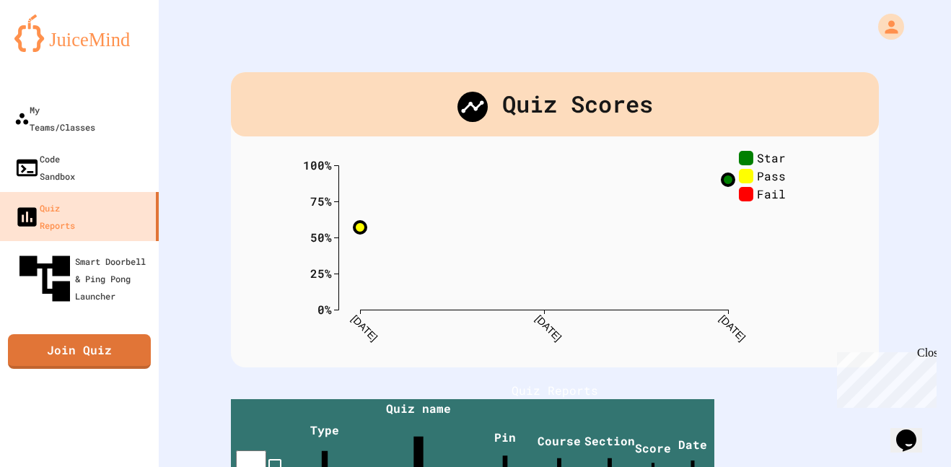
click at [0, 192] on link "Quiz Reports" at bounding box center [79, 216] width 159 height 49
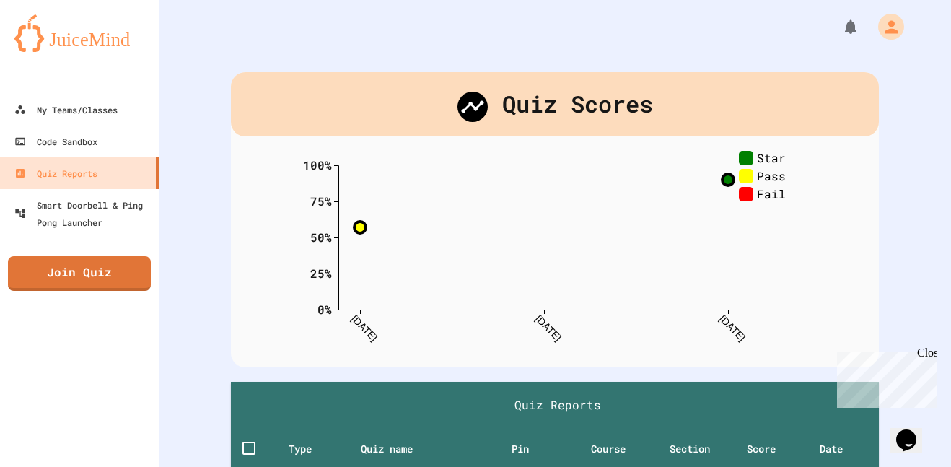
click at [738, 244] on icon "0% 25% 50% 75% 100% [DATE] [DATE] [DATE] Star Pass Fail" at bounding box center [554, 252] width 505 height 202
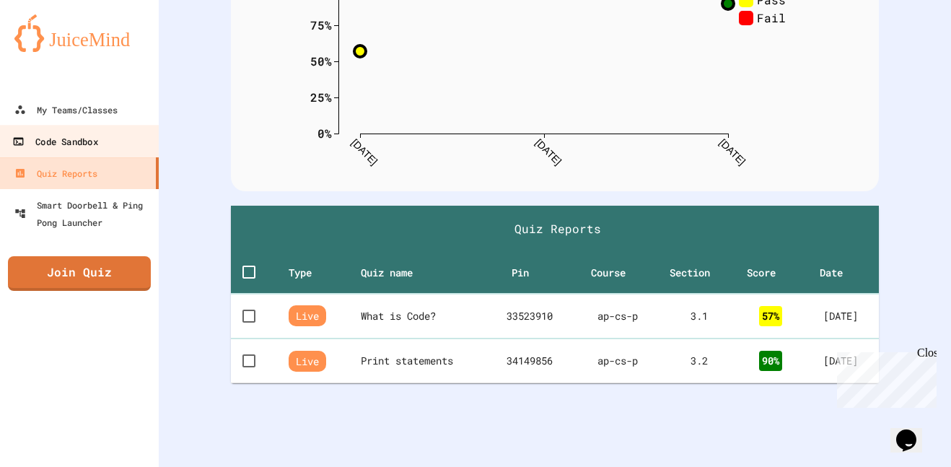
click at [118, 141] on link "Code Sandbox" at bounding box center [80, 141] width 164 height 32
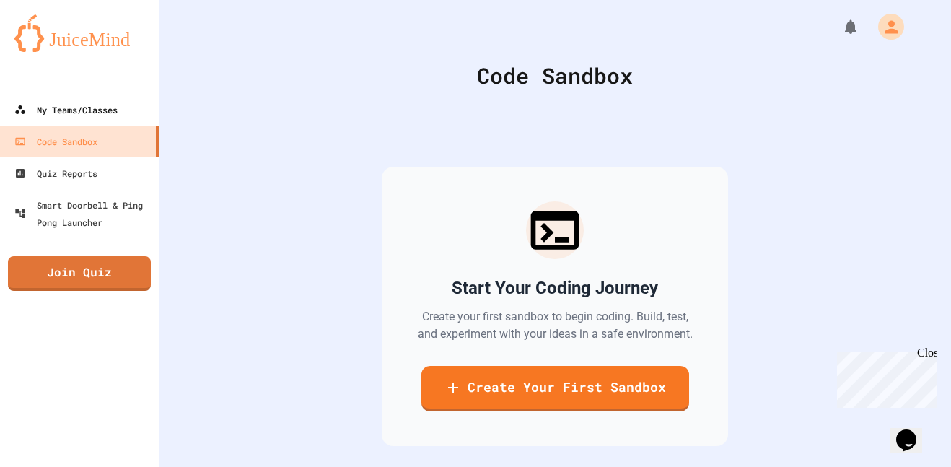
click at [86, 101] on div "My Teams/Classes" at bounding box center [65, 109] width 103 height 17
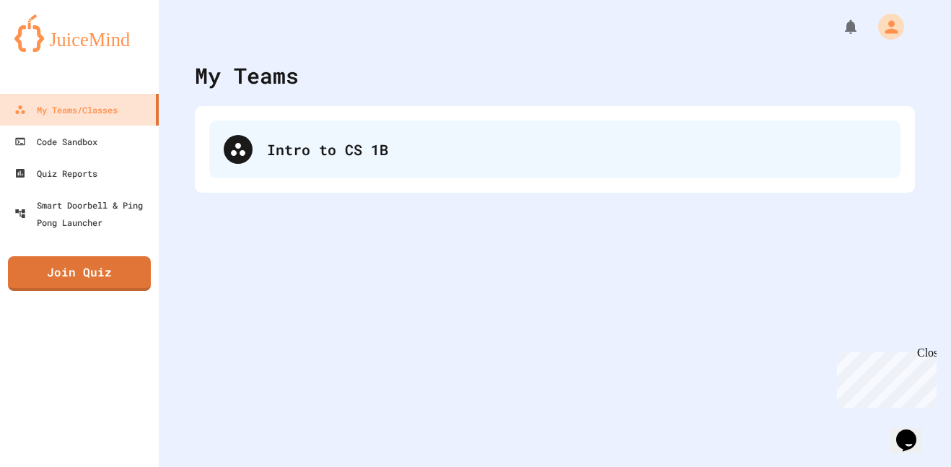
click at [349, 146] on div "Intro to CS 1B" at bounding box center [576, 150] width 619 height 22
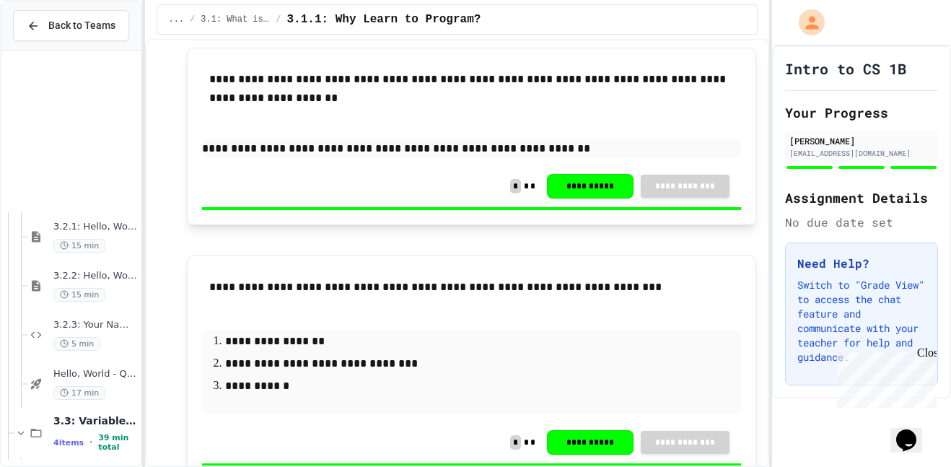
scroll to position [203, 0]
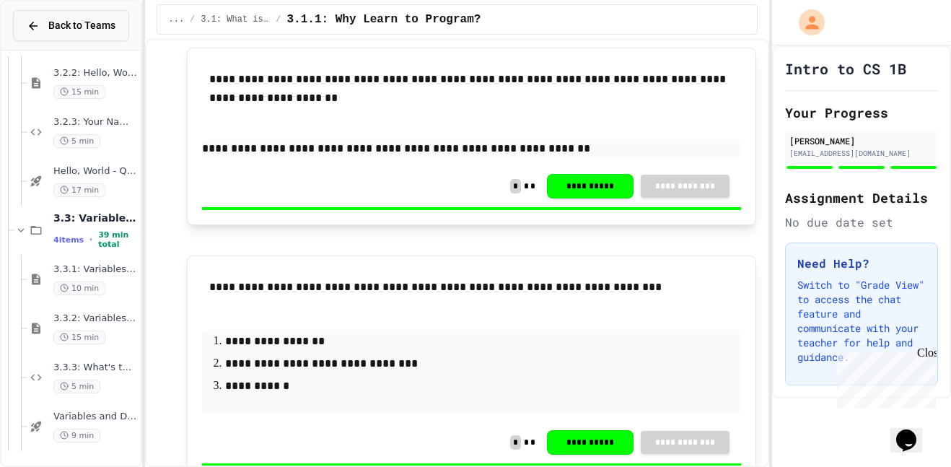
click at [55, 24] on span "Back to Teams" at bounding box center [81, 25] width 67 height 15
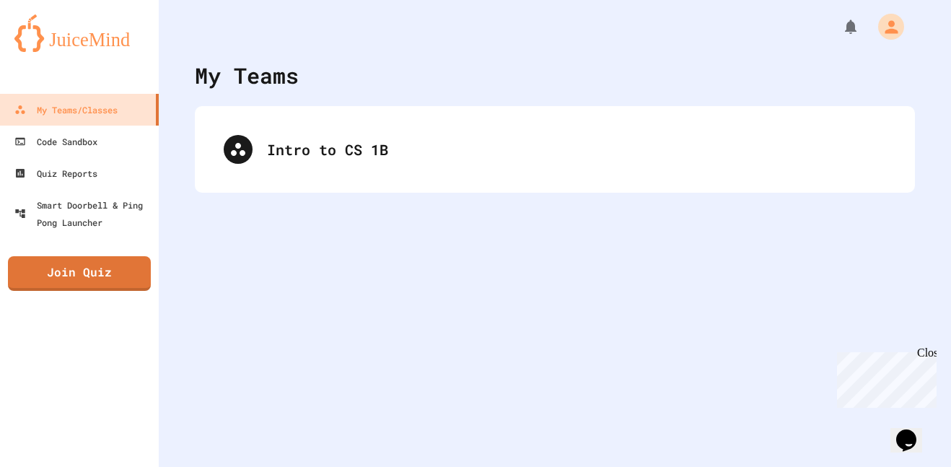
click at [491, 266] on div "My Teams Intro to CS 1B" at bounding box center [555, 233] width 792 height 467
click at [498, 462] on div "My Teams Intro to CS 1B" at bounding box center [555, 233] width 792 height 467
